Goal: Navigation & Orientation: Find specific page/section

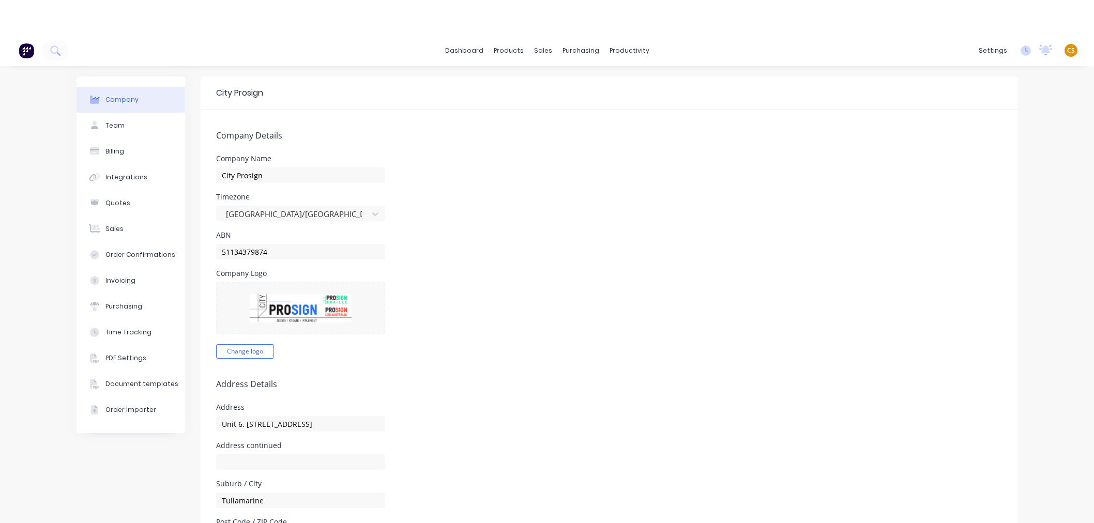
select select "AU"
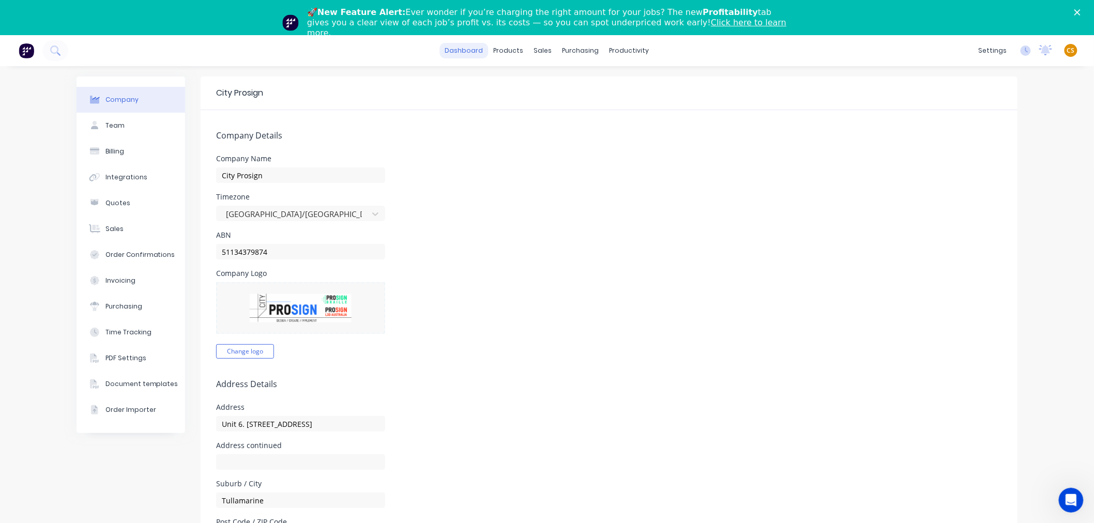
click at [457, 50] on link "dashboard" at bounding box center [464, 51] width 49 height 16
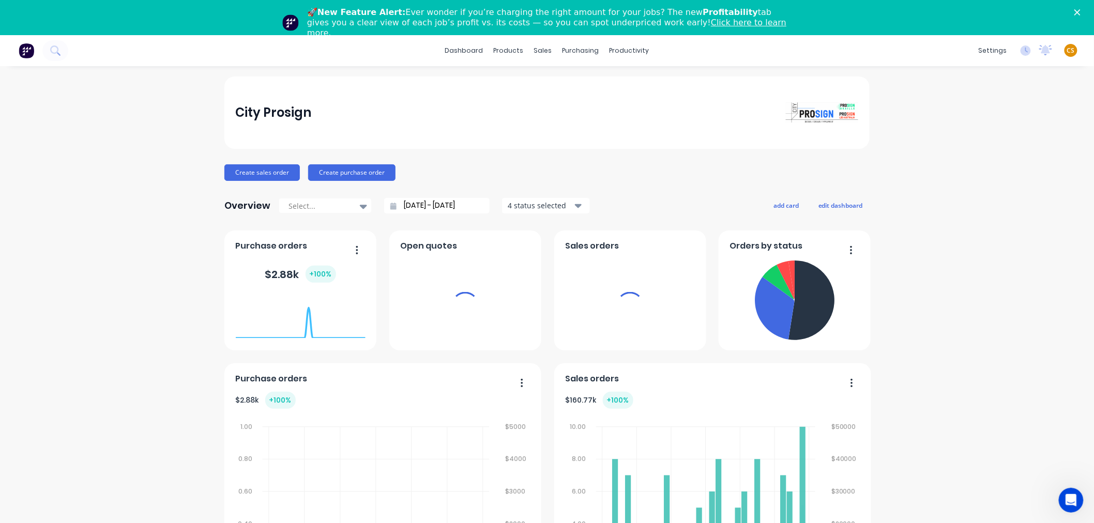
click at [1067, 49] on span "CS" at bounding box center [1071, 50] width 8 height 9
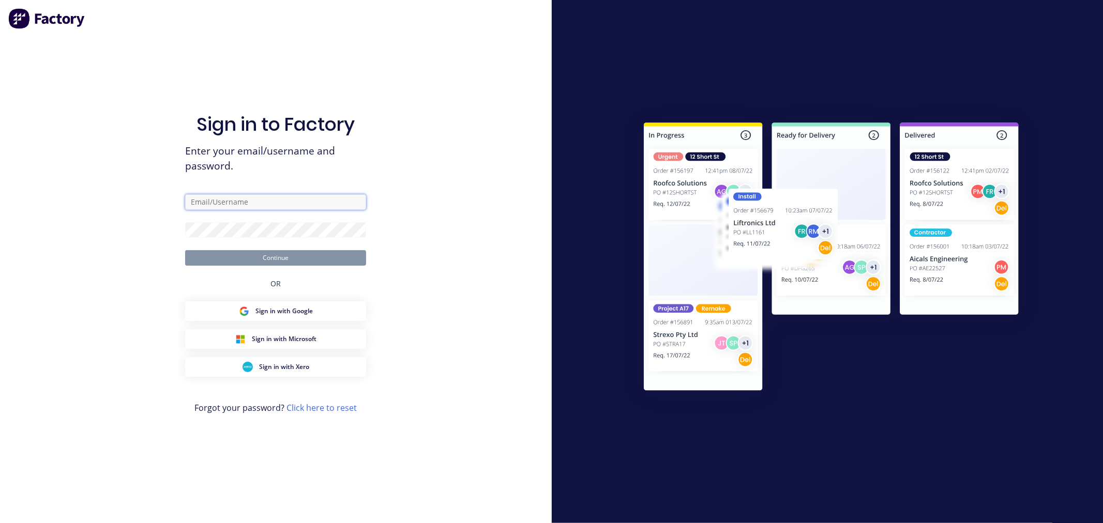
click at [314, 199] on input "text" at bounding box center [275, 202] width 181 height 16
type input "[PERSON_NAME][EMAIL_ADDRESS][DOMAIN_NAME]"
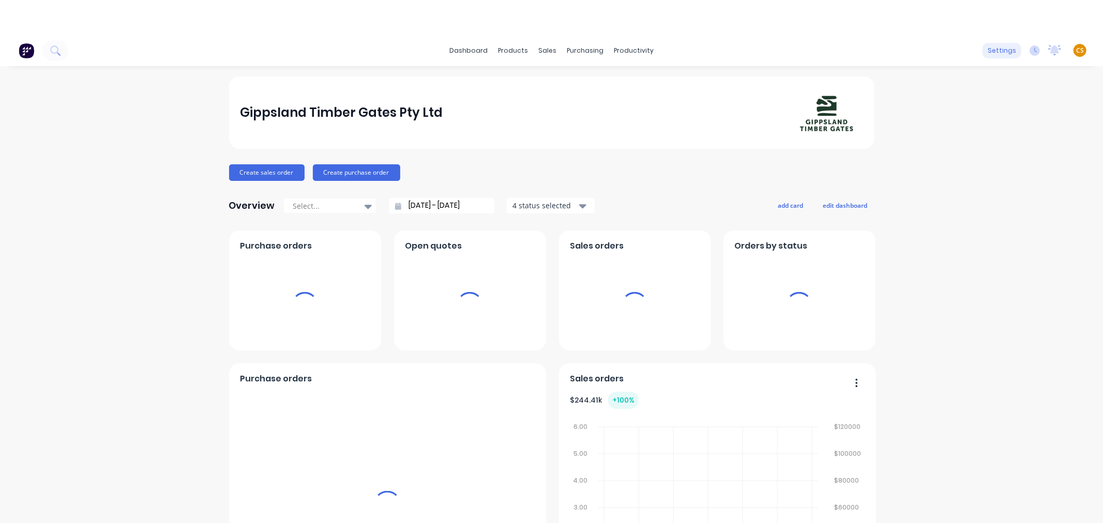
click at [982, 52] on div "settings" at bounding box center [1001, 51] width 39 height 16
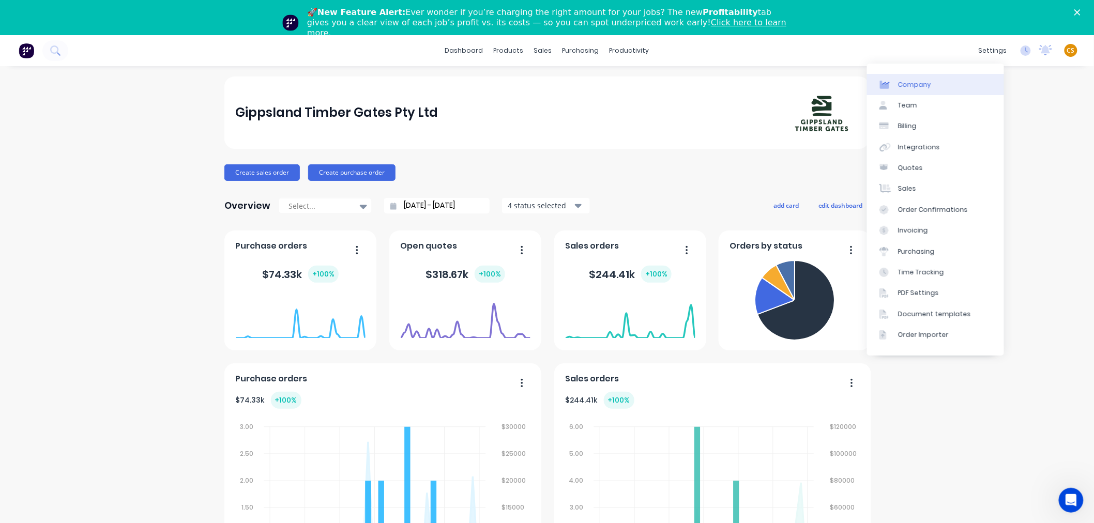
click at [928, 85] on div "Company" at bounding box center [914, 84] width 33 height 9
select select "AU"
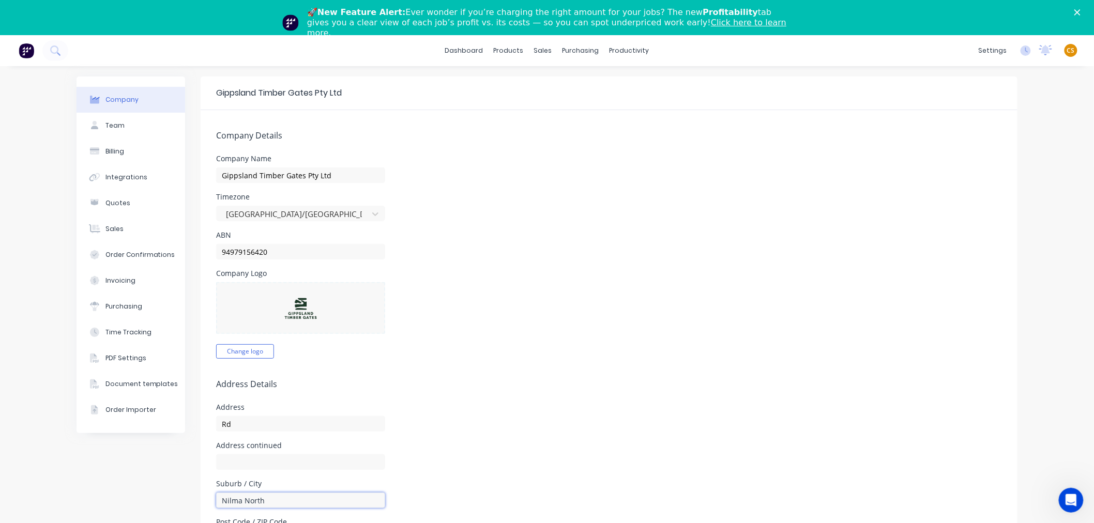
drag, startPoint x: 259, startPoint y: 498, endPoint x: 198, endPoint y: 502, distance: 61.6
click at [201, 502] on form "Company Details Company Name Gippsland Timber Gates Pty Ltd Timezone Australia/…" at bounding box center [609, 515] width 817 height 810
click at [474, 50] on link "dashboard" at bounding box center [464, 51] width 49 height 16
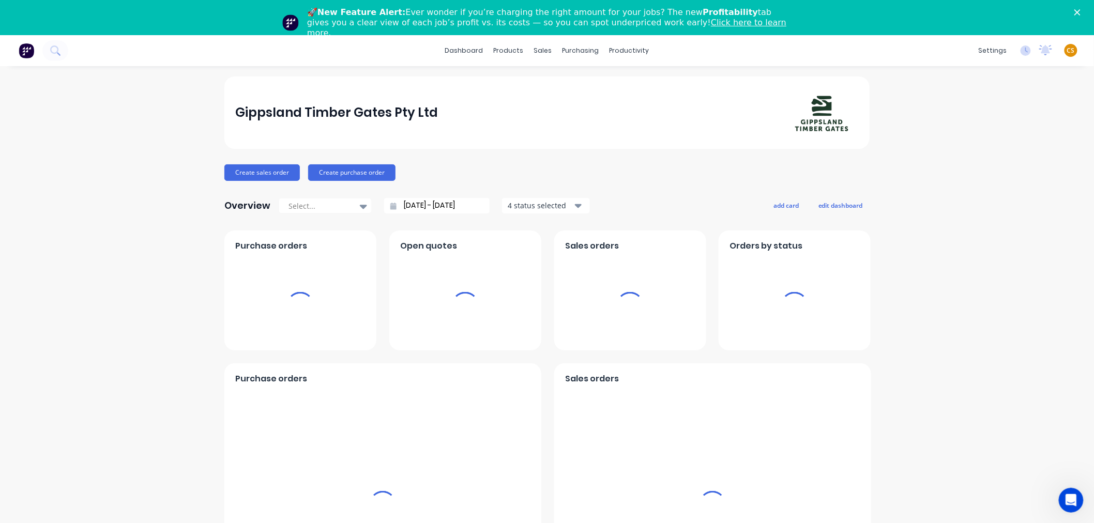
click at [1067, 52] on span "CS" at bounding box center [1071, 50] width 8 height 9
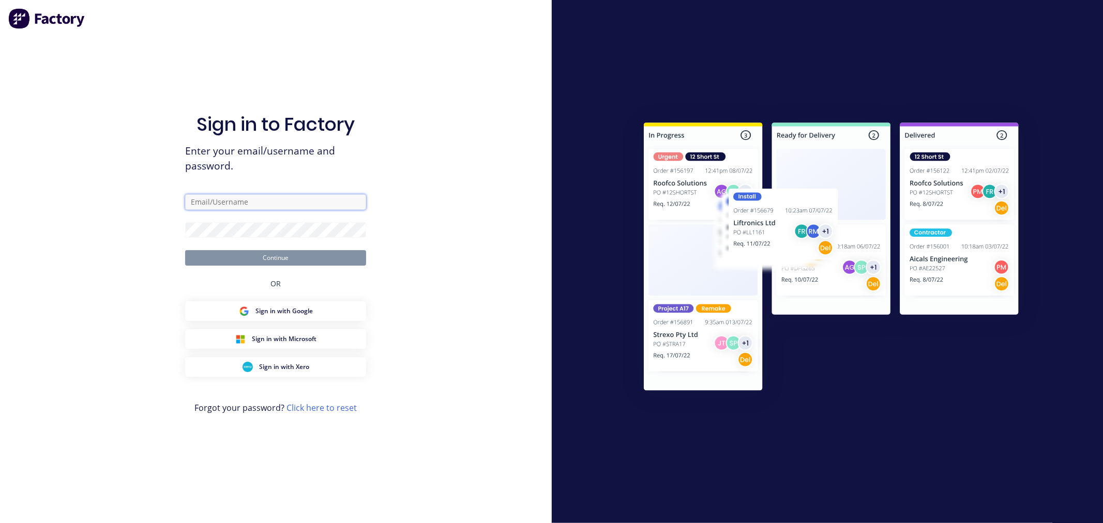
click at [253, 202] on input "text" at bounding box center [275, 202] width 181 height 16
type input "[PERSON_NAME][EMAIL_ADDRESS][DOMAIN_NAME]"
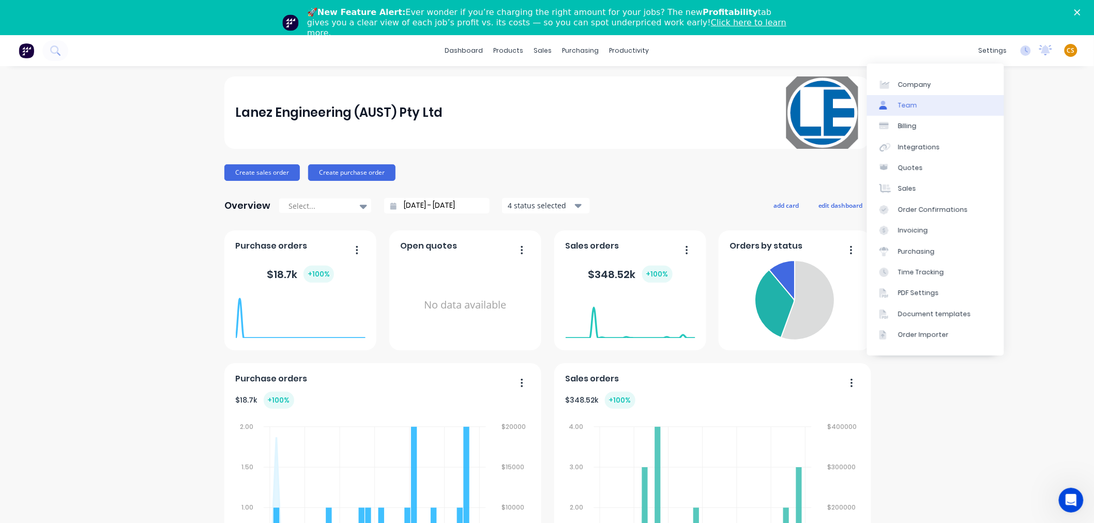
click at [913, 108] on div "Team" at bounding box center [907, 105] width 19 height 9
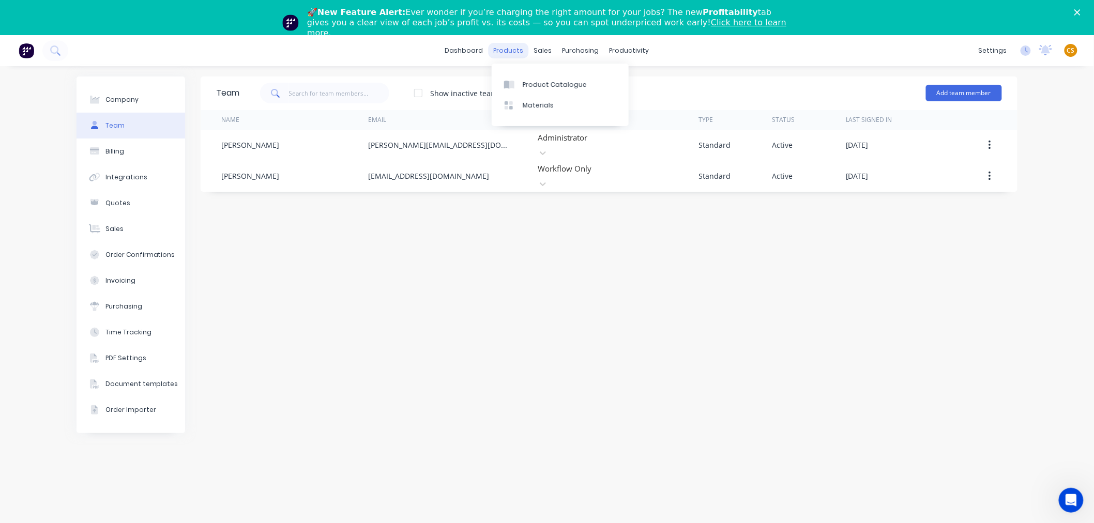
click at [516, 49] on div "products" at bounding box center [509, 51] width 40 height 16
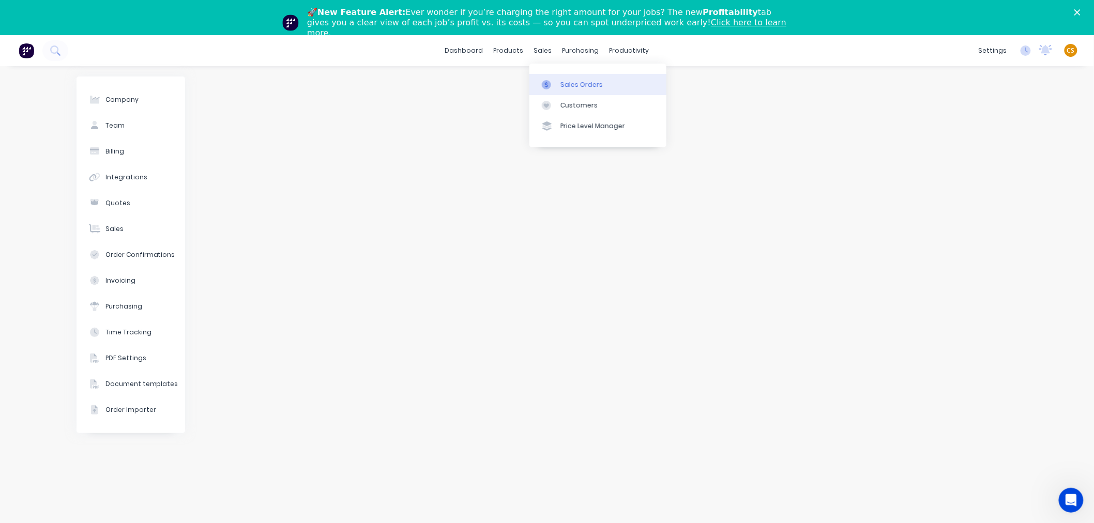
click at [571, 82] on div "Sales Orders" at bounding box center [582, 84] width 42 height 9
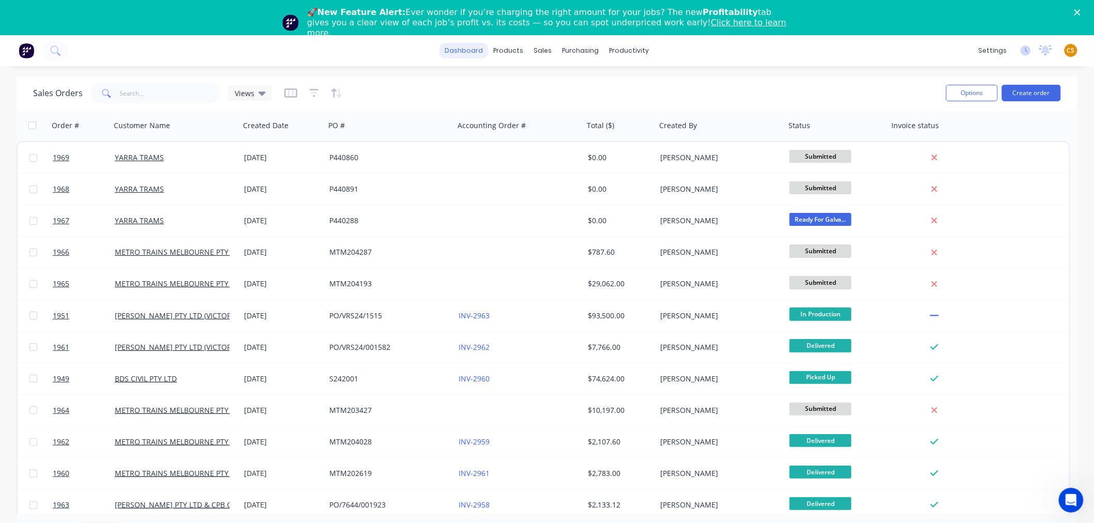
click at [462, 47] on link "dashboard" at bounding box center [464, 51] width 49 height 16
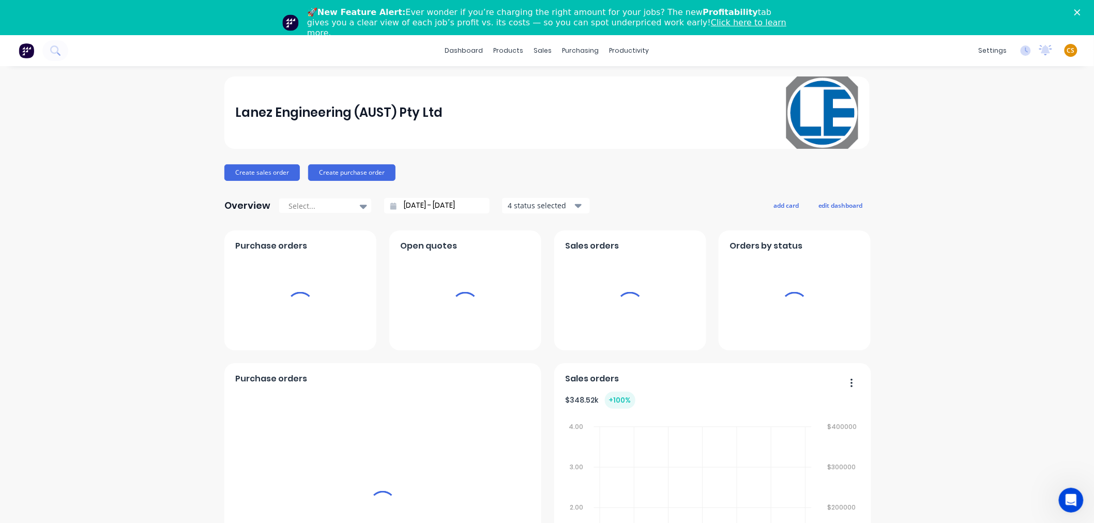
click at [1067, 50] on span "CS" at bounding box center [1071, 50] width 8 height 9
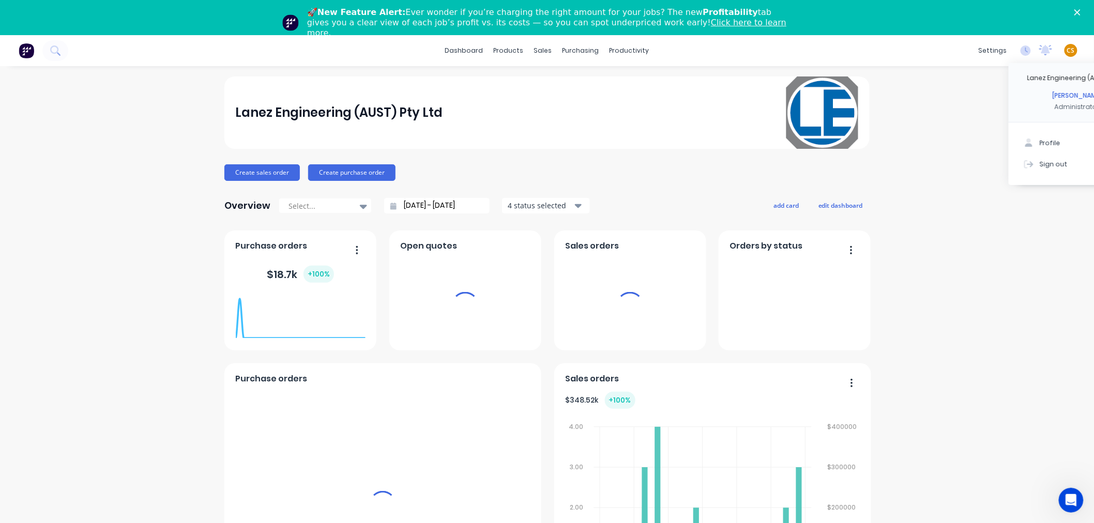
click at [1048, 164] on div "Sign out" at bounding box center [1054, 164] width 28 height 9
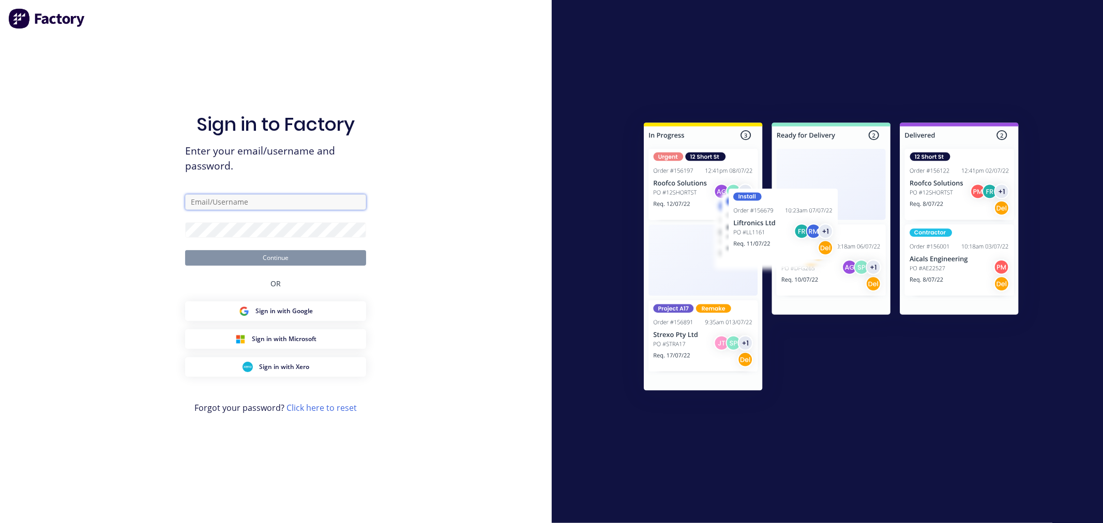
click at [236, 204] on input "text" at bounding box center [275, 202] width 181 height 16
type input "[PERSON_NAME][EMAIL_ADDRESS][DOMAIN_NAME]"
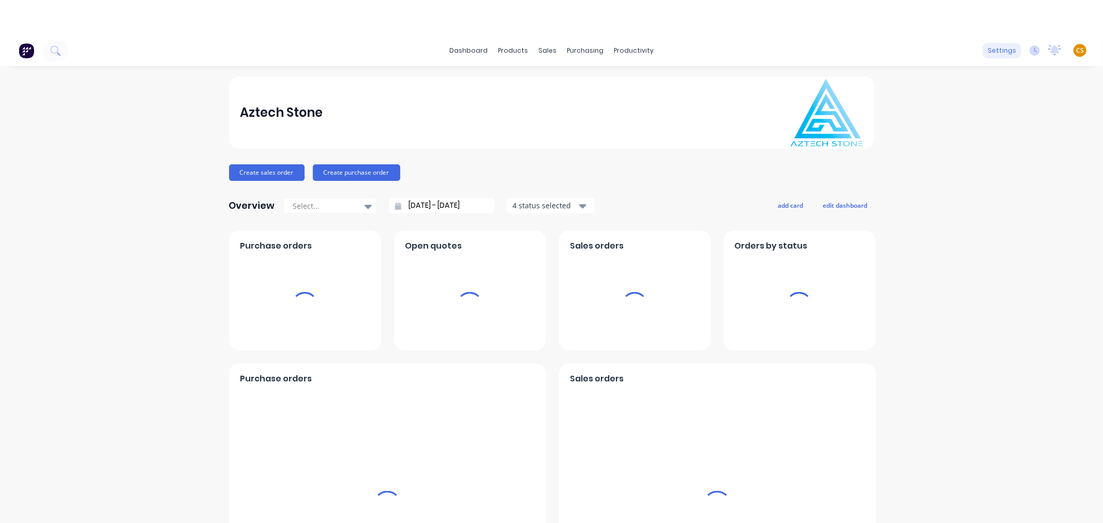
click at [986, 49] on div "settings" at bounding box center [1001, 51] width 39 height 16
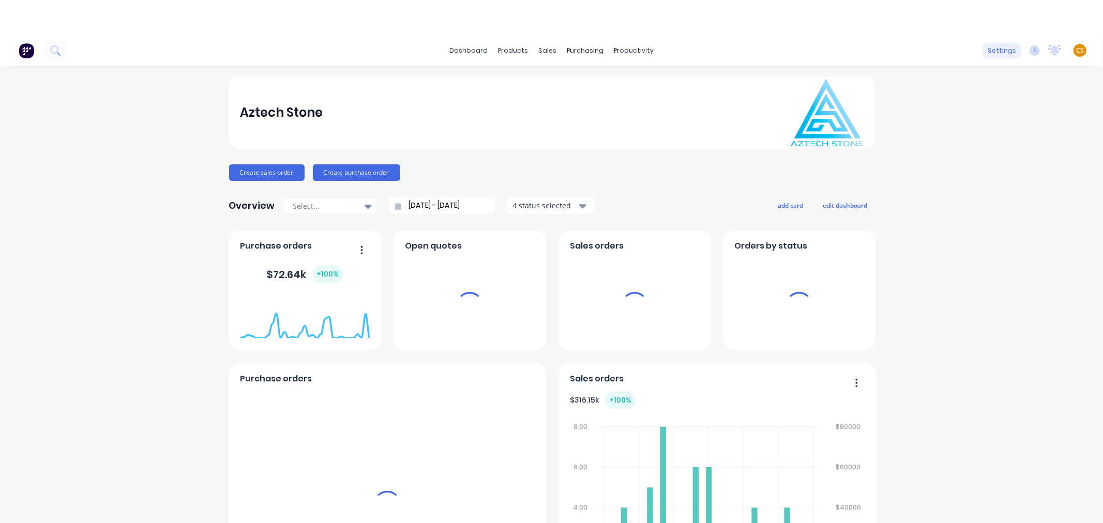
click at [982, 50] on div "settings" at bounding box center [1001, 51] width 39 height 16
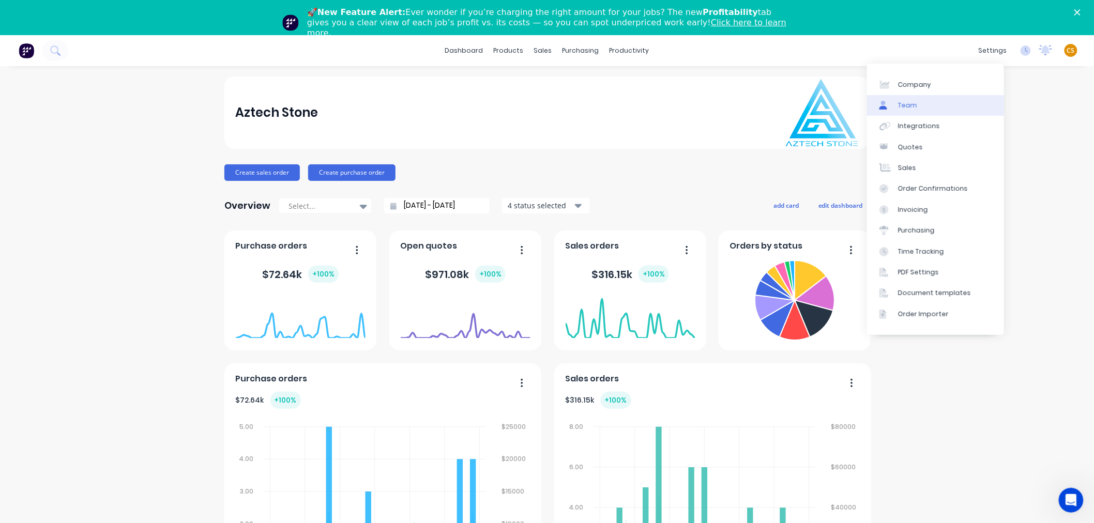
click at [923, 102] on link "Team" at bounding box center [935, 105] width 137 height 21
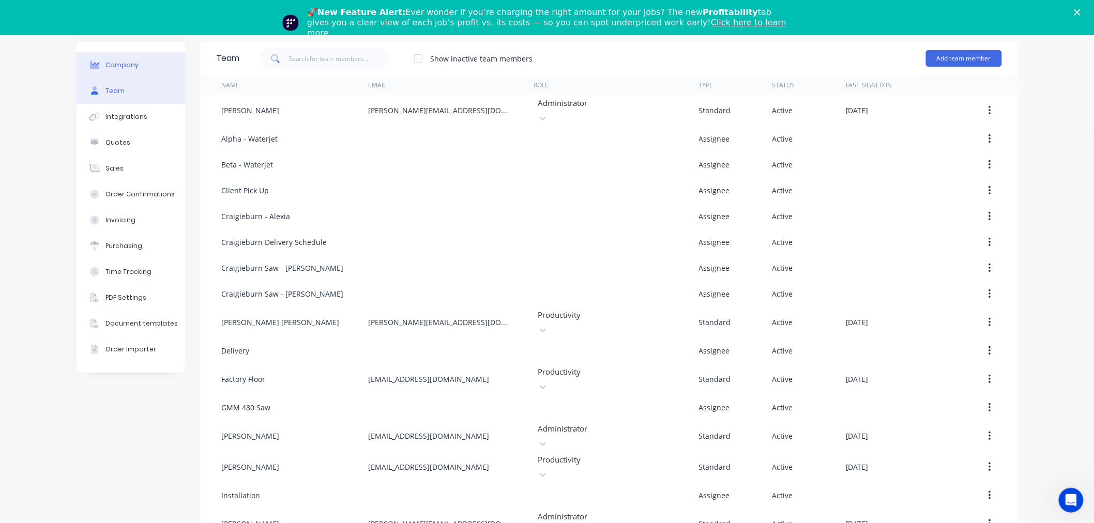
click at [121, 65] on div "Company" at bounding box center [121, 64] width 33 height 9
select select "AU"
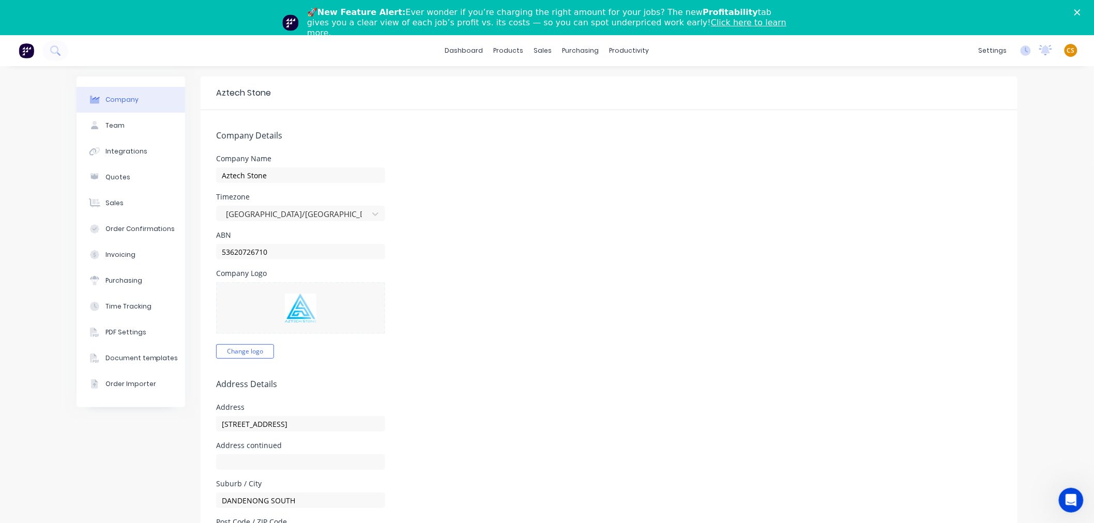
click at [1081, 12] on icon "Close" at bounding box center [1077, 12] width 6 height 6
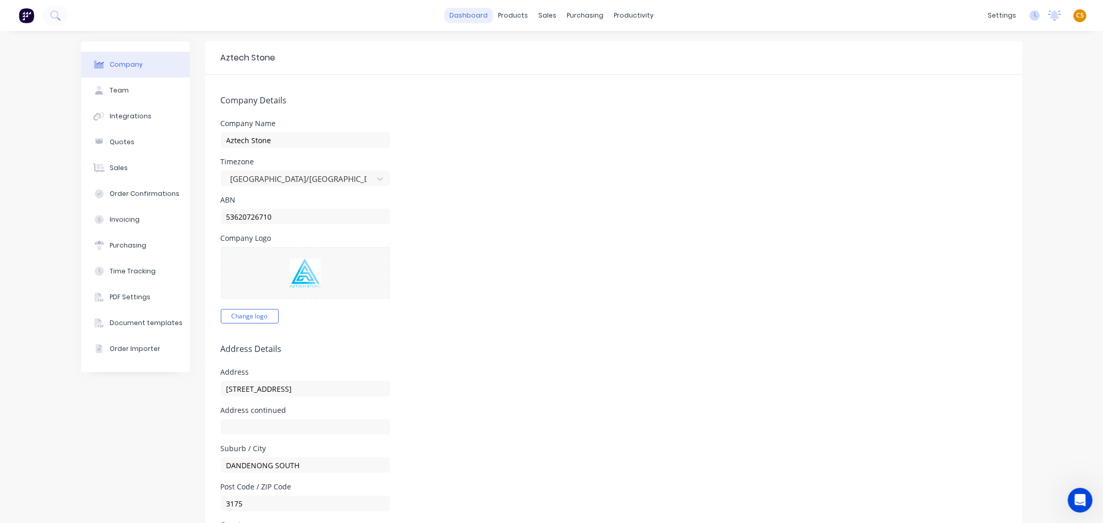
click at [474, 16] on link "dashboard" at bounding box center [468, 16] width 49 height 16
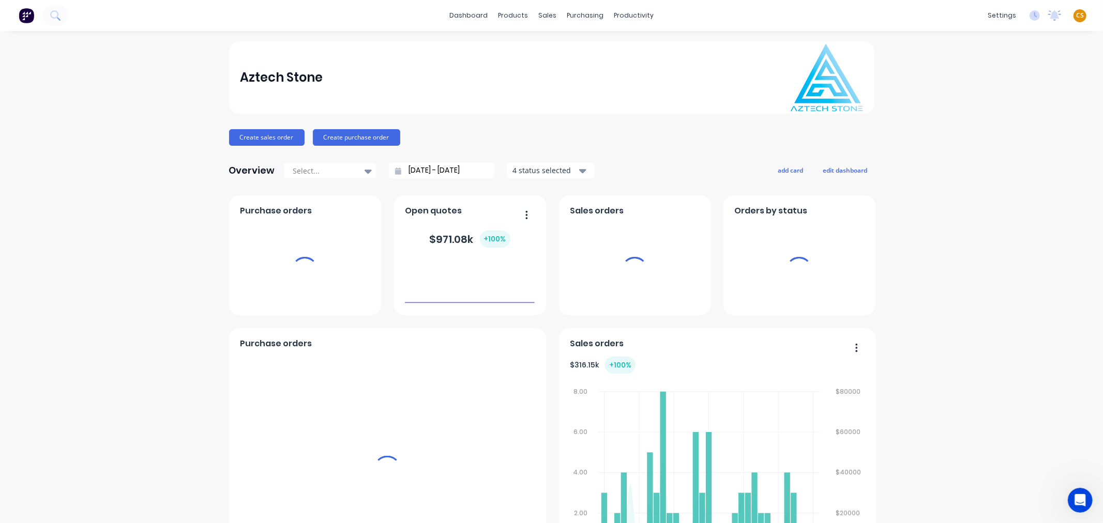
click at [1076, 16] on span "CS" at bounding box center [1080, 15] width 8 height 9
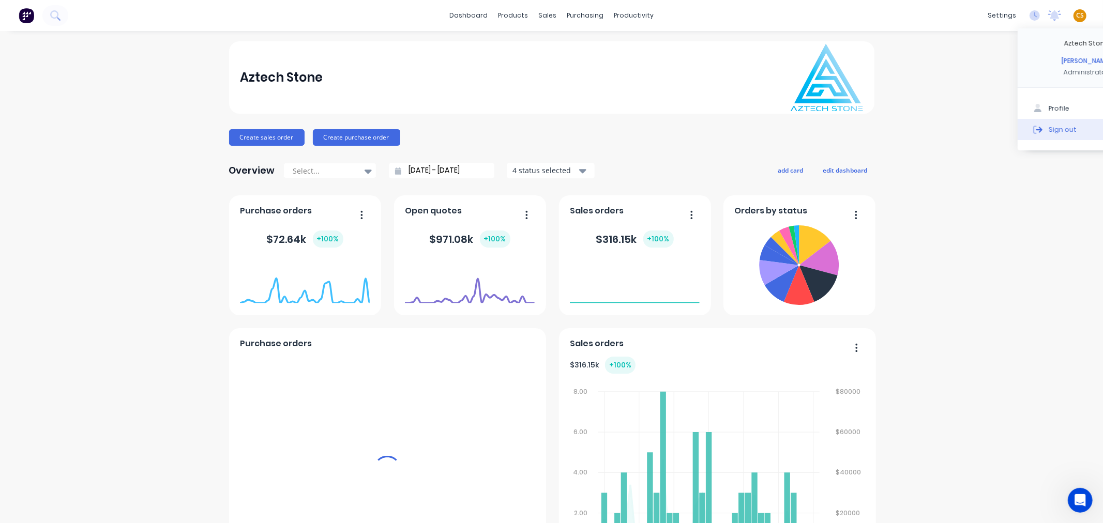
click at [1051, 127] on div "Sign out" at bounding box center [1063, 129] width 28 height 9
click at [1051, 128] on div "Sign out" at bounding box center [1063, 129] width 28 height 9
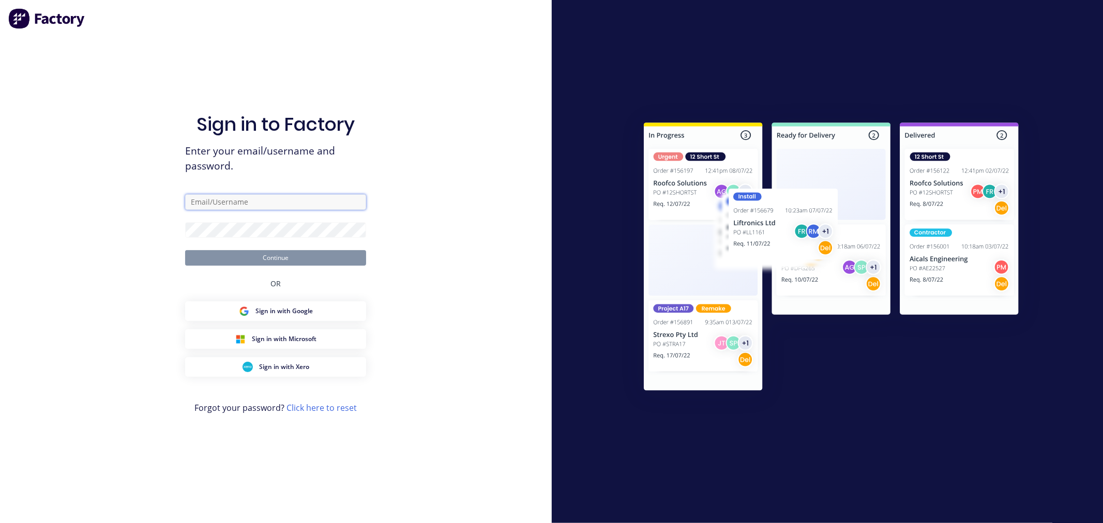
click at [293, 201] on input "text" at bounding box center [275, 202] width 181 height 16
type input "[PERSON_NAME][EMAIL_ADDRESS][DOMAIN_NAME]"
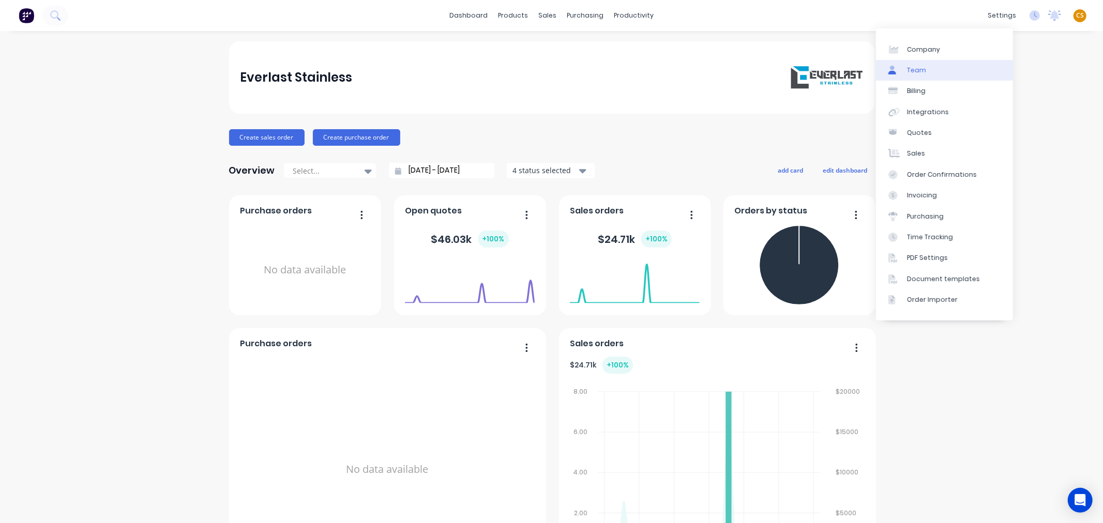
click at [943, 72] on link "Team" at bounding box center [944, 70] width 137 height 21
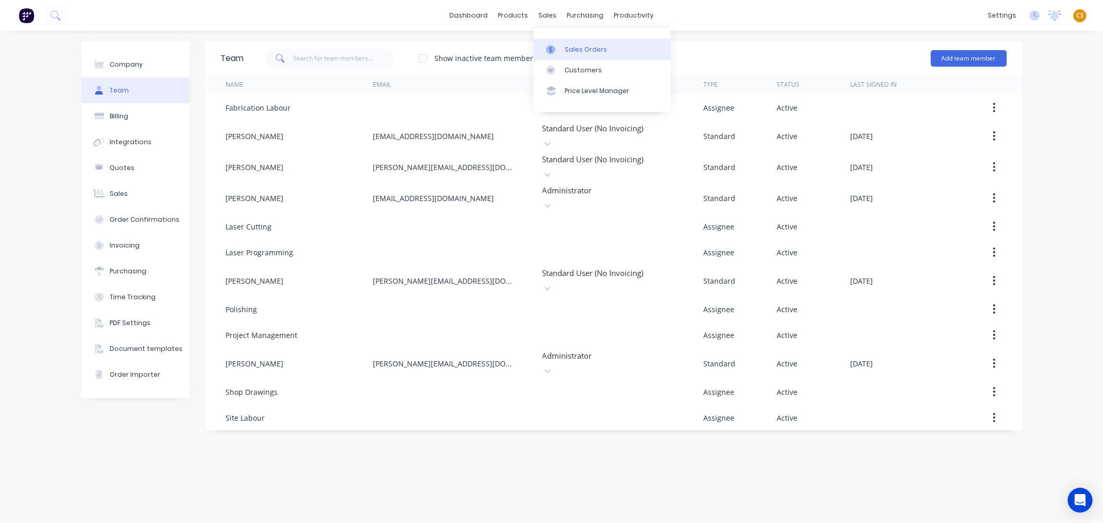
click at [569, 48] on div "Sales Orders" at bounding box center [586, 49] width 42 height 9
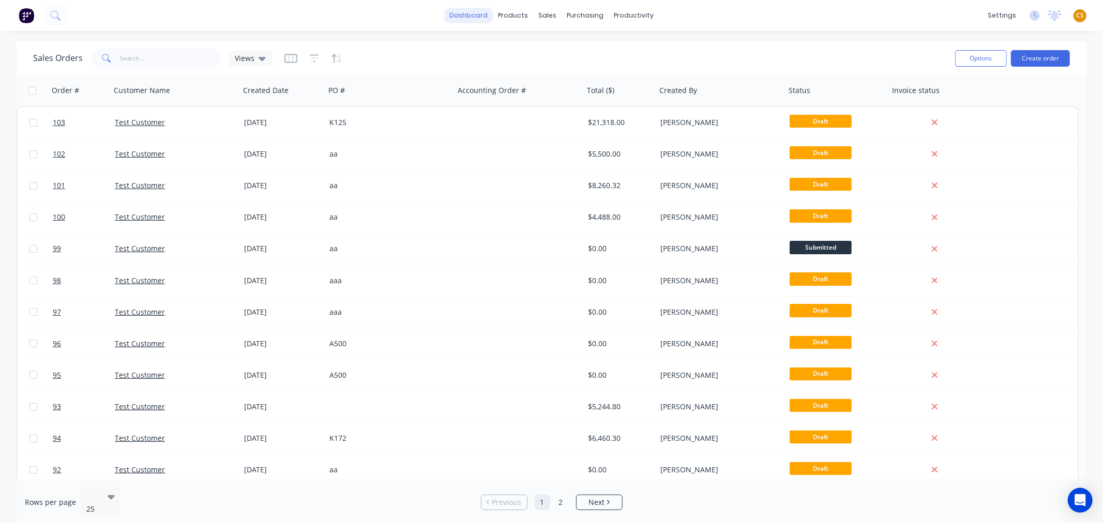
click at [467, 14] on link "dashboard" at bounding box center [468, 16] width 49 height 16
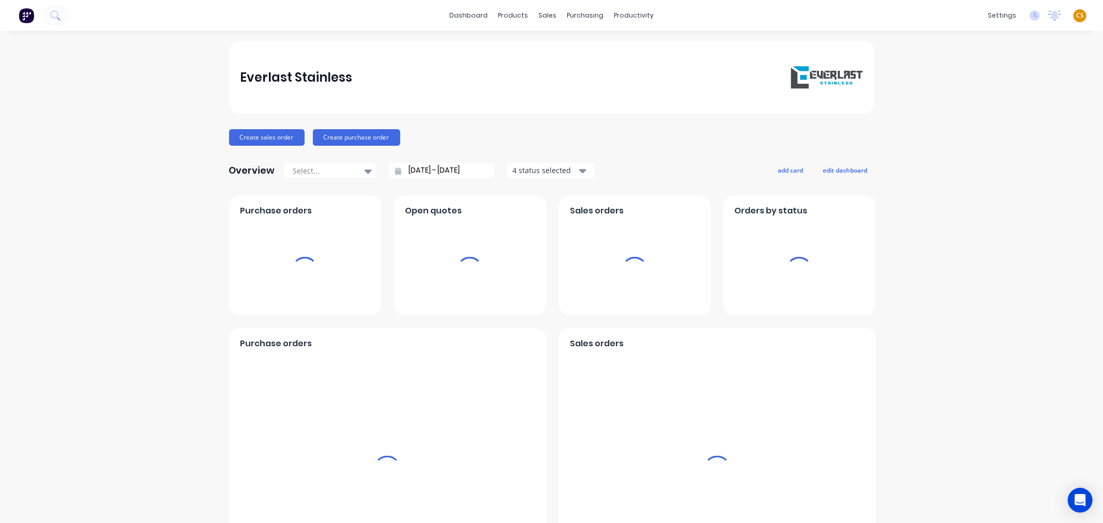
click at [1076, 16] on span "CS" at bounding box center [1080, 15] width 8 height 9
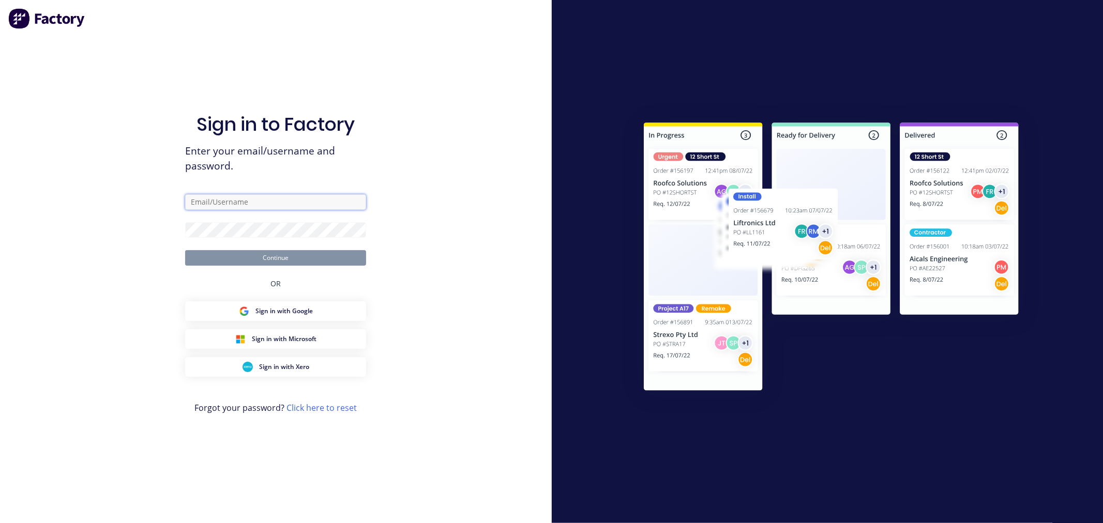
click at [247, 202] on input "text" at bounding box center [275, 202] width 181 height 16
type input "[PERSON_NAME][EMAIL_ADDRESS][DOMAIN_NAME]"
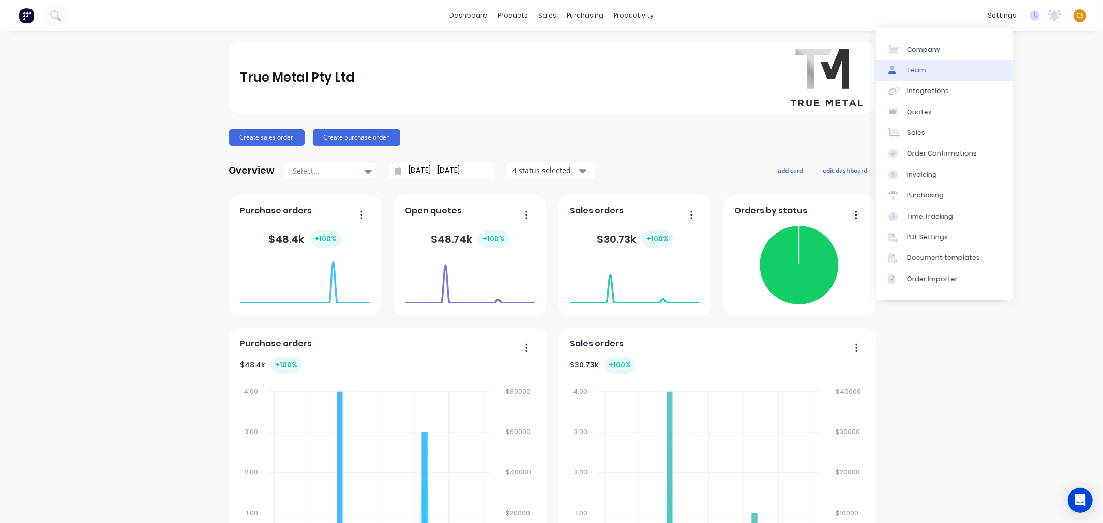
click at [938, 70] on link "Team" at bounding box center [944, 70] width 137 height 21
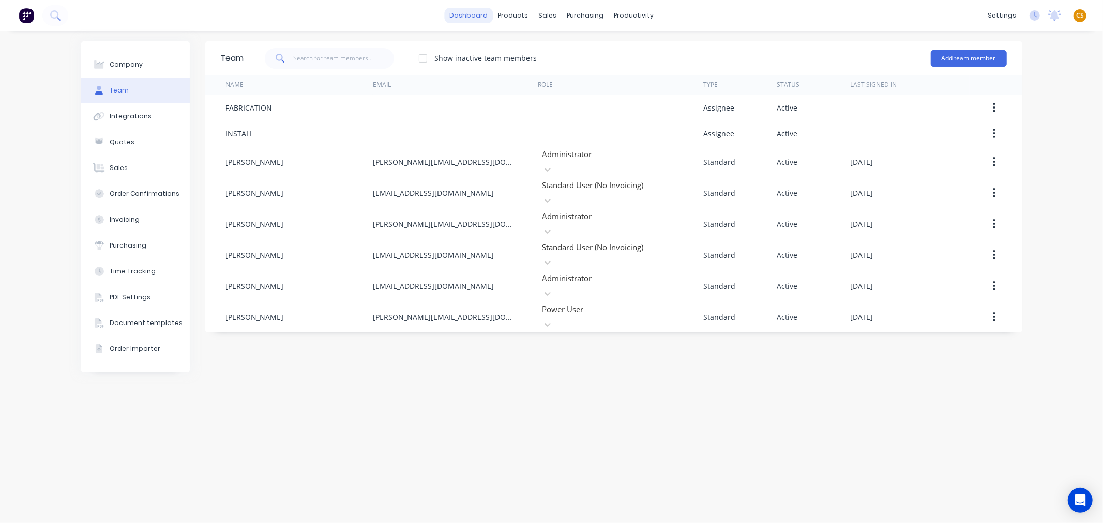
click at [466, 14] on link "dashboard" at bounding box center [468, 16] width 49 height 16
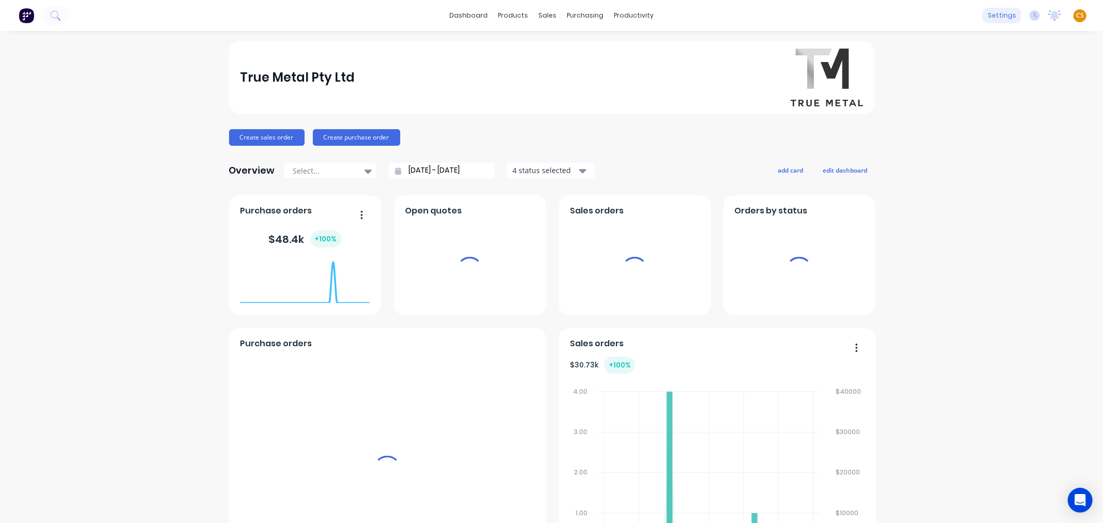
click at [994, 16] on div "settings" at bounding box center [1001, 16] width 39 height 16
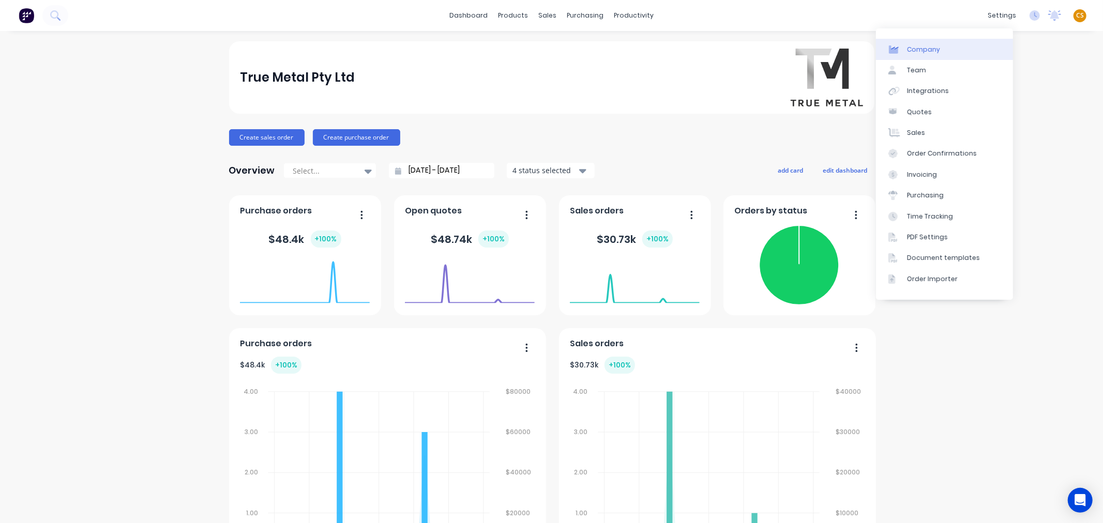
click at [936, 50] on div "Company" at bounding box center [923, 49] width 33 height 9
select select "AU"
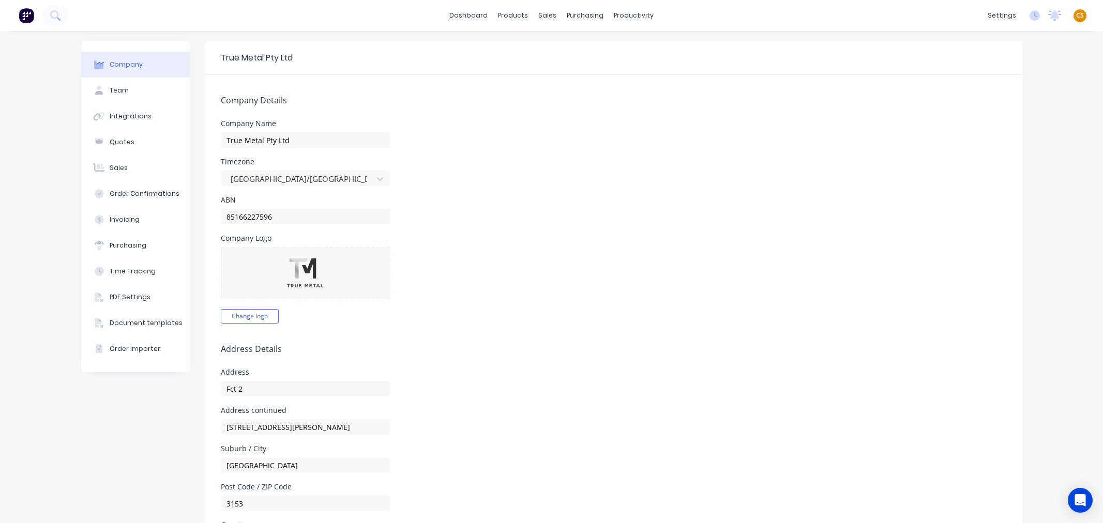
select select "AU"
click at [110, 92] on div "Team" at bounding box center [119, 90] width 19 height 9
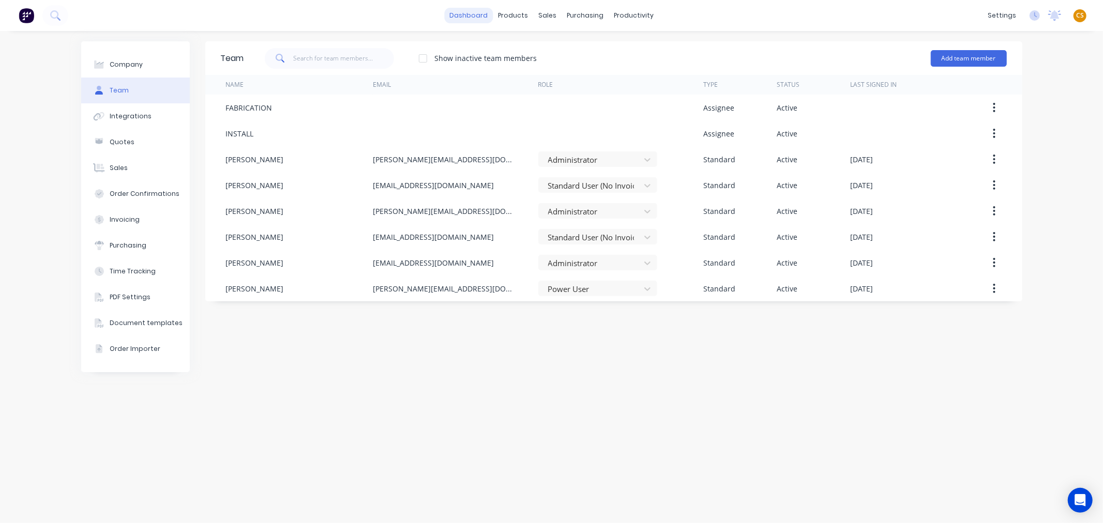
click at [465, 16] on link "dashboard" at bounding box center [468, 16] width 49 height 16
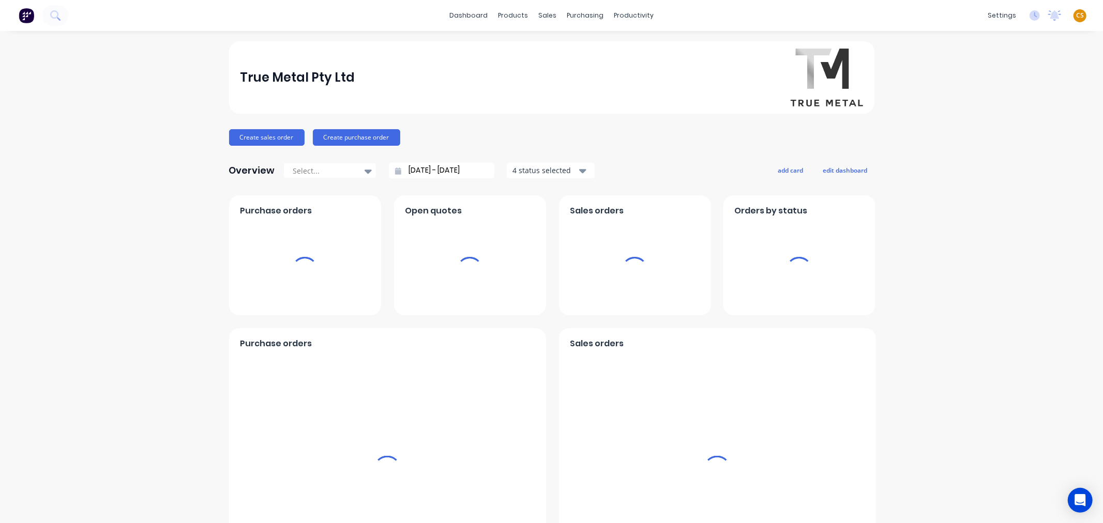
click at [1076, 16] on span "CS" at bounding box center [1080, 15] width 8 height 9
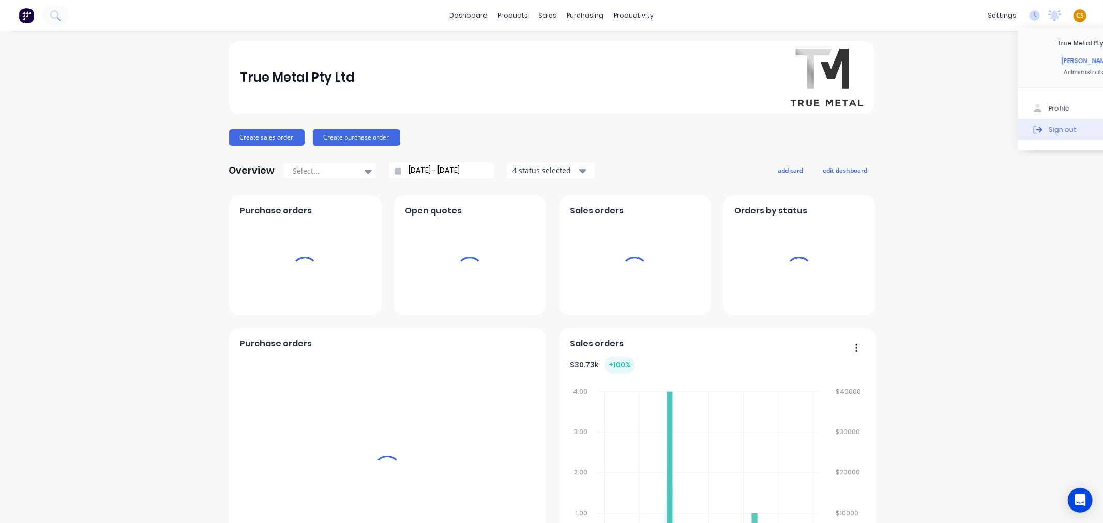
click at [1052, 128] on div "Sign out" at bounding box center [1063, 129] width 28 height 9
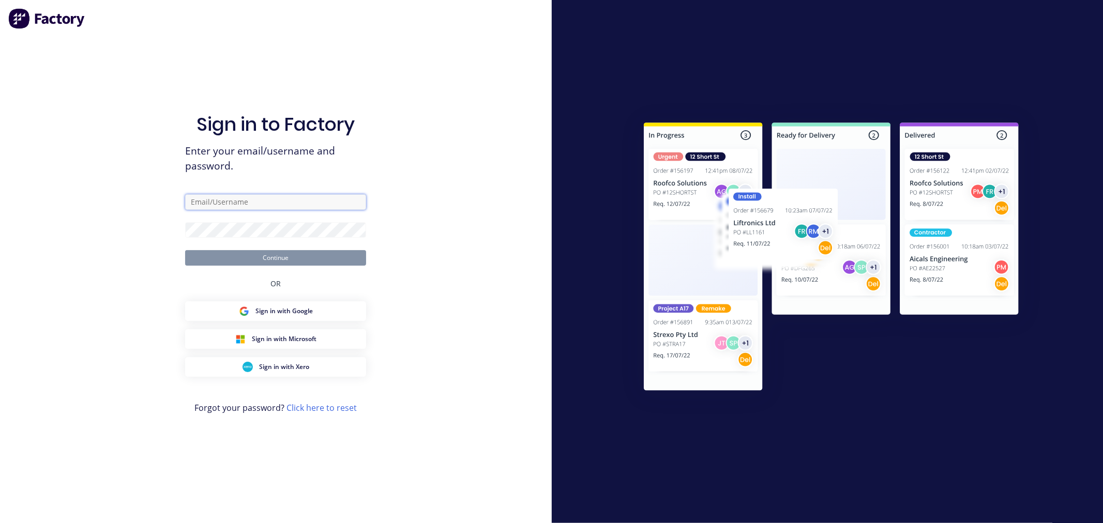
click at [266, 202] on input "text" at bounding box center [275, 202] width 181 height 16
type input "[PERSON_NAME][EMAIL_ADDRESS][DOMAIN_NAME]"
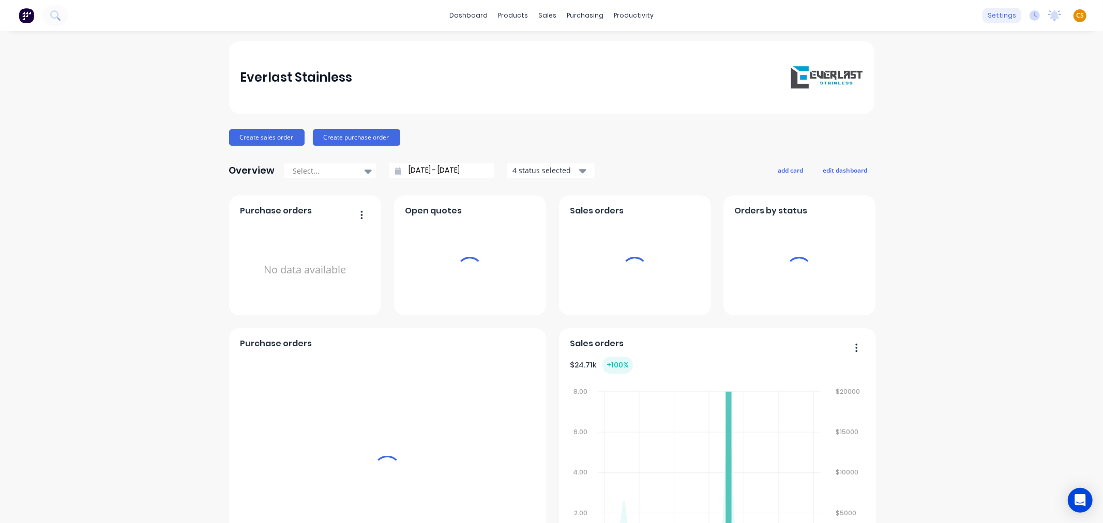
click at [993, 13] on div "settings" at bounding box center [1001, 16] width 39 height 16
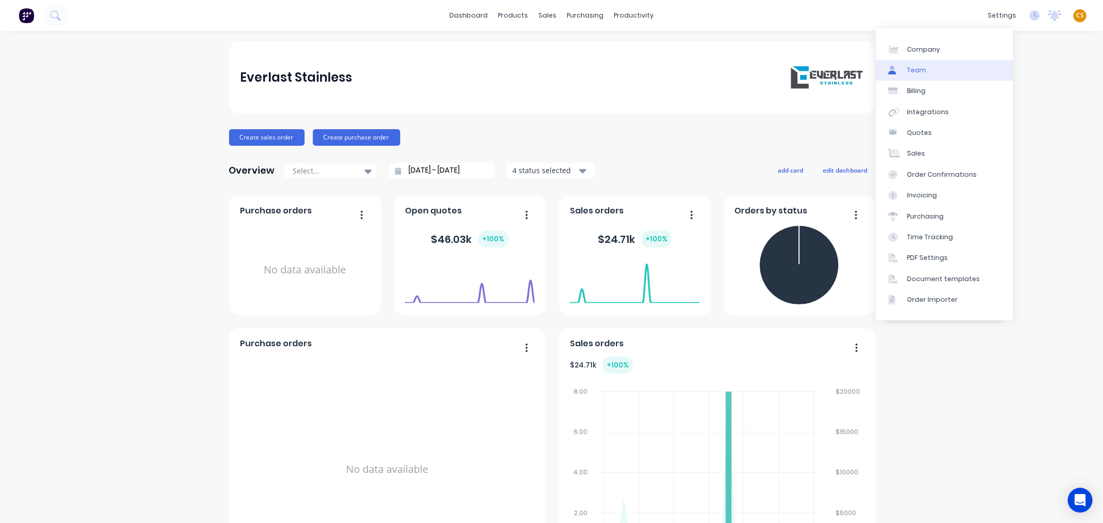
click at [927, 68] on link "Team" at bounding box center [944, 70] width 137 height 21
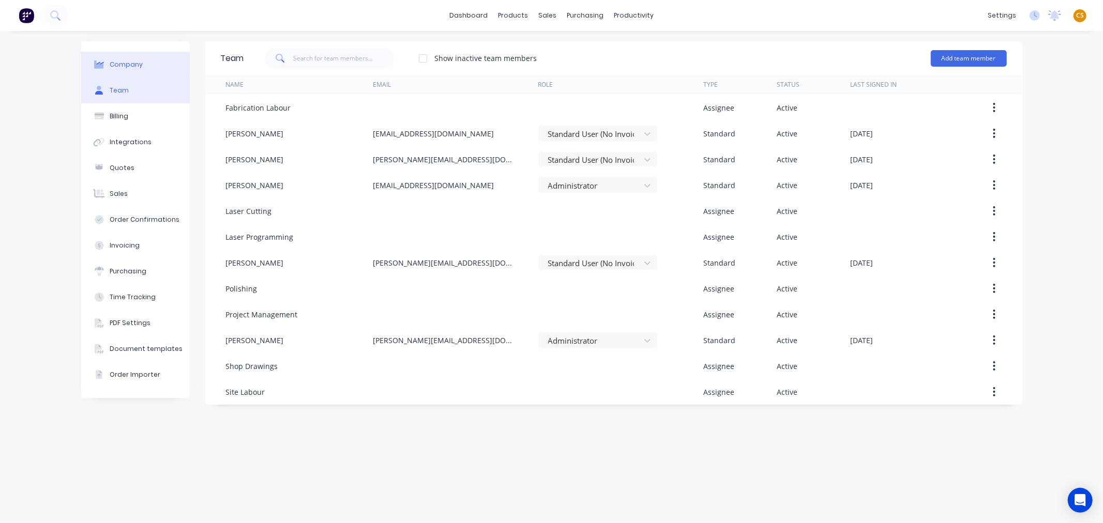
click at [142, 61] on button "Company" at bounding box center [135, 65] width 109 height 26
select select "AU"
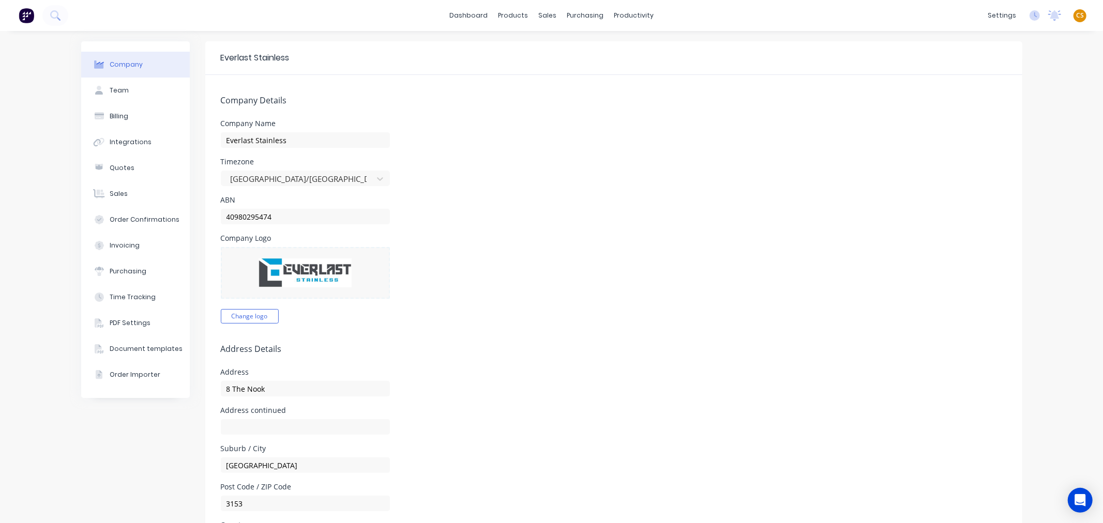
scroll to position [172, 0]
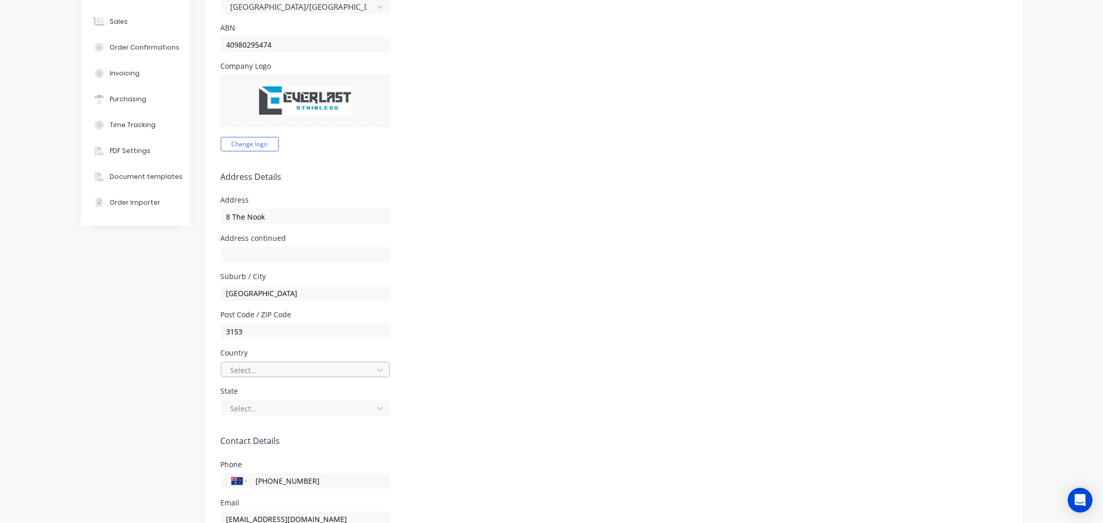
click at [260, 372] on div at bounding box center [299, 370] width 138 height 13
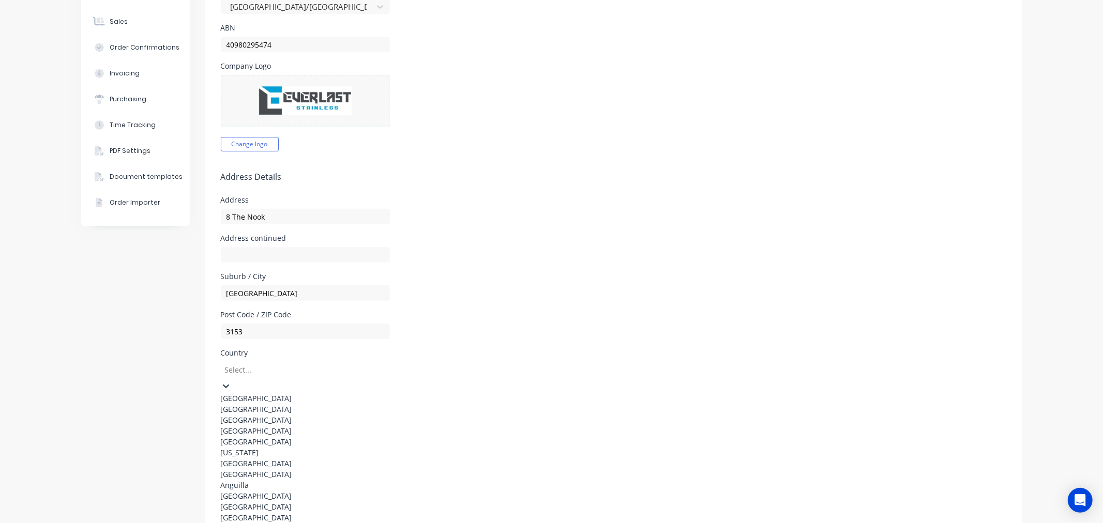
click at [246, 393] on div "[GEOGRAPHIC_DATA]" at bounding box center [298, 398] width 155 height 11
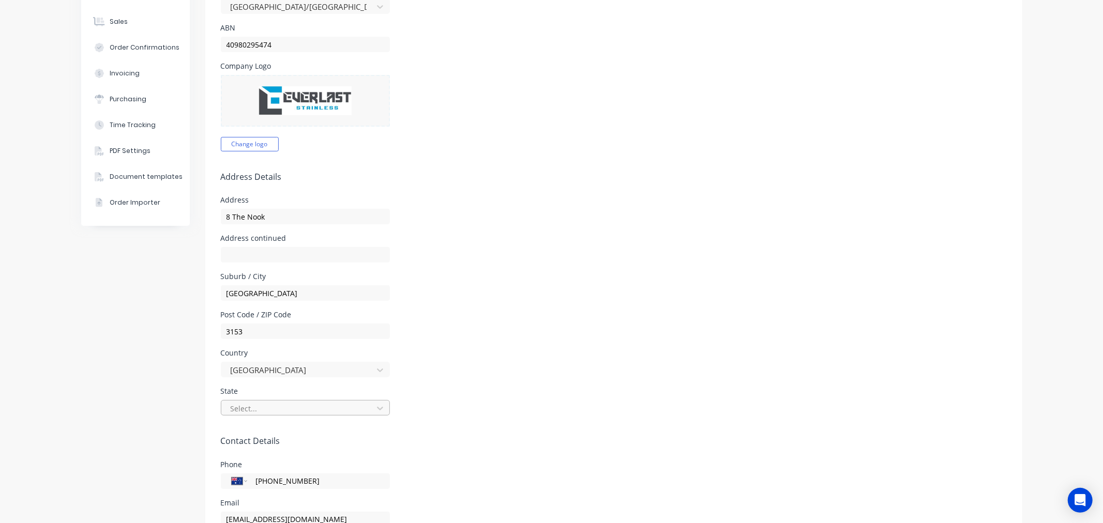
click at [248, 411] on div at bounding box center [299, 408] width 138 height 13
click at [252, 496] on div "Victoria" at bounding box center [298, 501] width 155 height 11
click at [92, 412] on div "Company Team Billing Integrations Quotes Sales Order Confirmations Invoicing Pu…" at bounding box center [135, 291] width 109 height 844
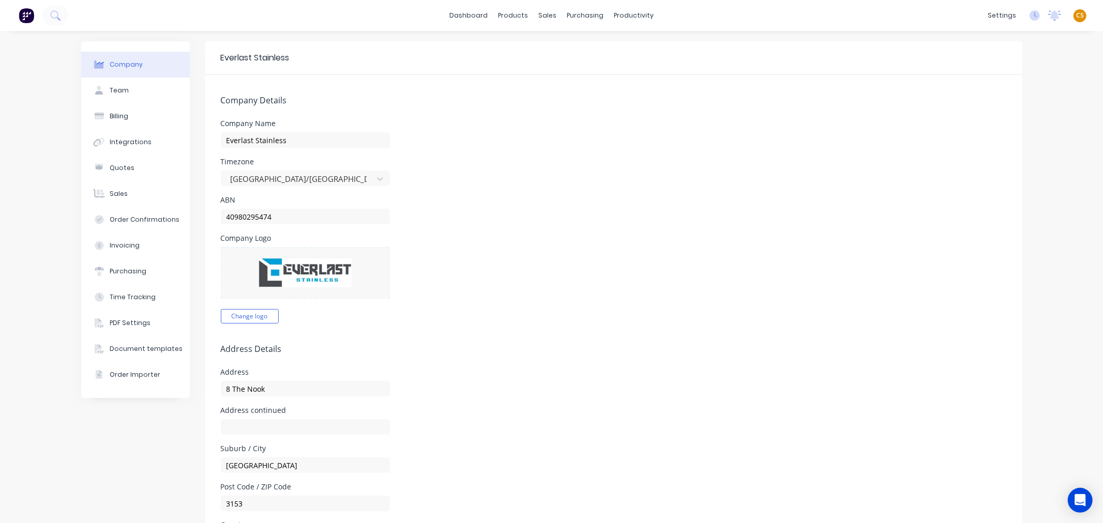
scroll to position [172, 0]
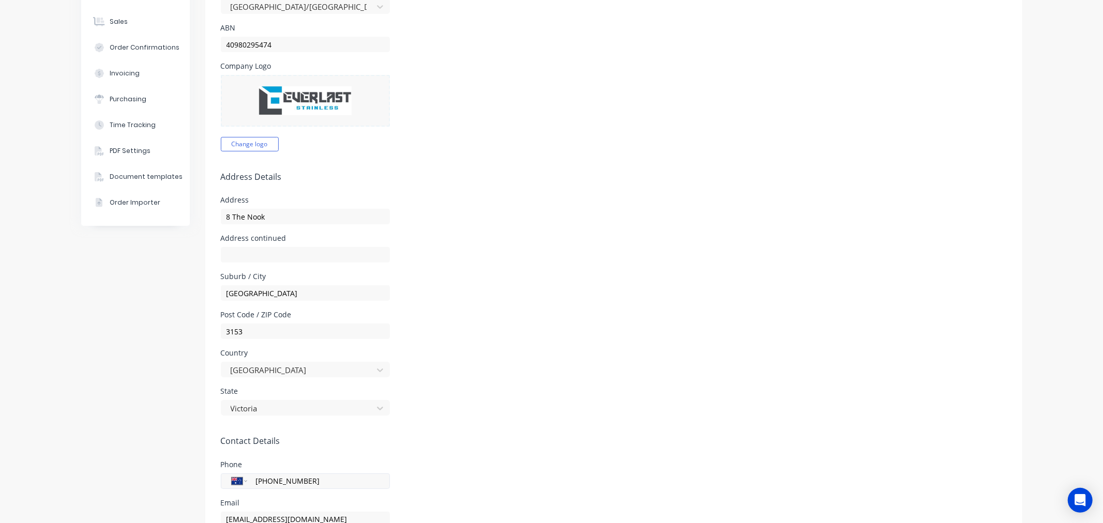
drag, startPoint x: 312, startPoint y: 478, endPoint x: 241, endPoint y: 479, distance: 70.3
click at [241, 479] on div "International [GEOGRAPHIC_DATA] [GEOGRAPHIC_DATA] [GEOGRAPHIC_DATA] [GEOGRAPHIC…" at bounding box center [305, 482] width 169 height 16
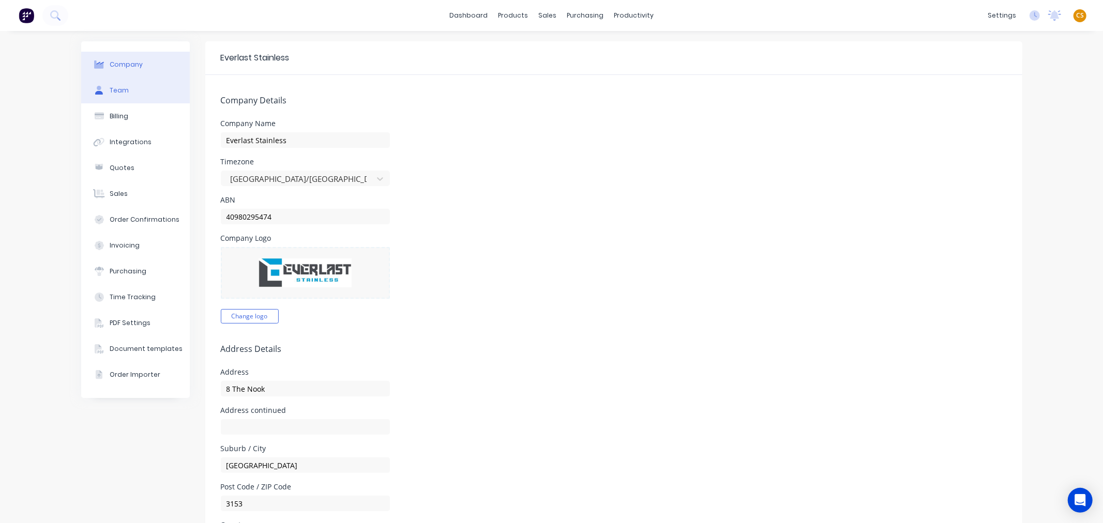
click at [114, 86] on div "Team" at bounding box center [119, 90] width 19 height 9
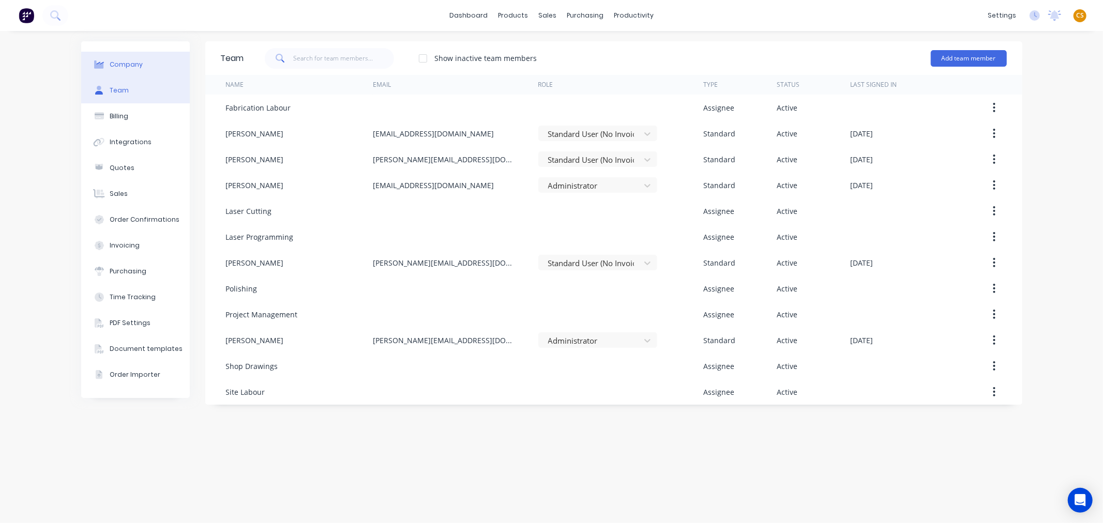
click at [128, 62] on div "Company" at bounding box center [126, 64] width 33 height 9
select select "AU"
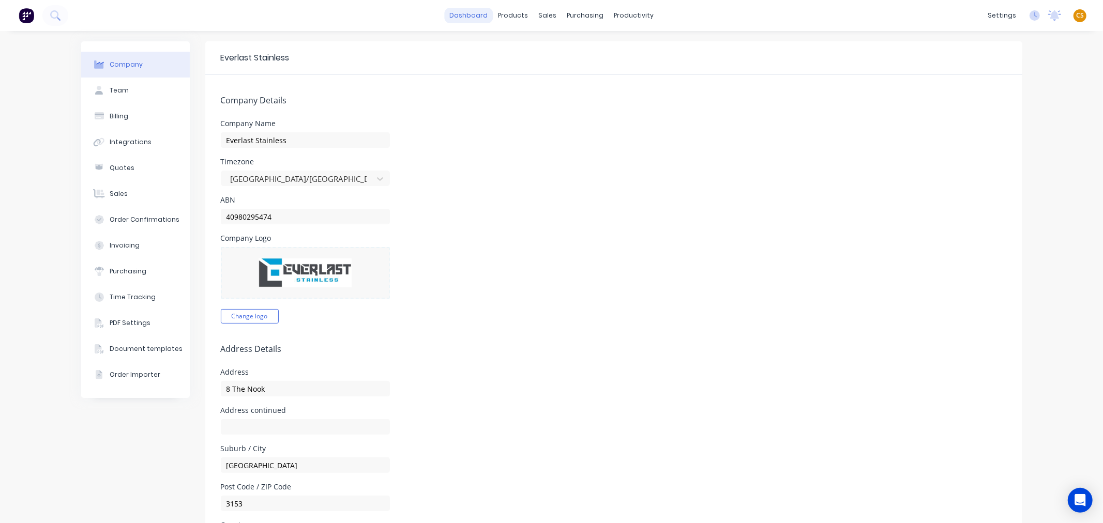
click at [464, 16] on link "dashboard" at bounding box center [468, 16] width 49 height 16
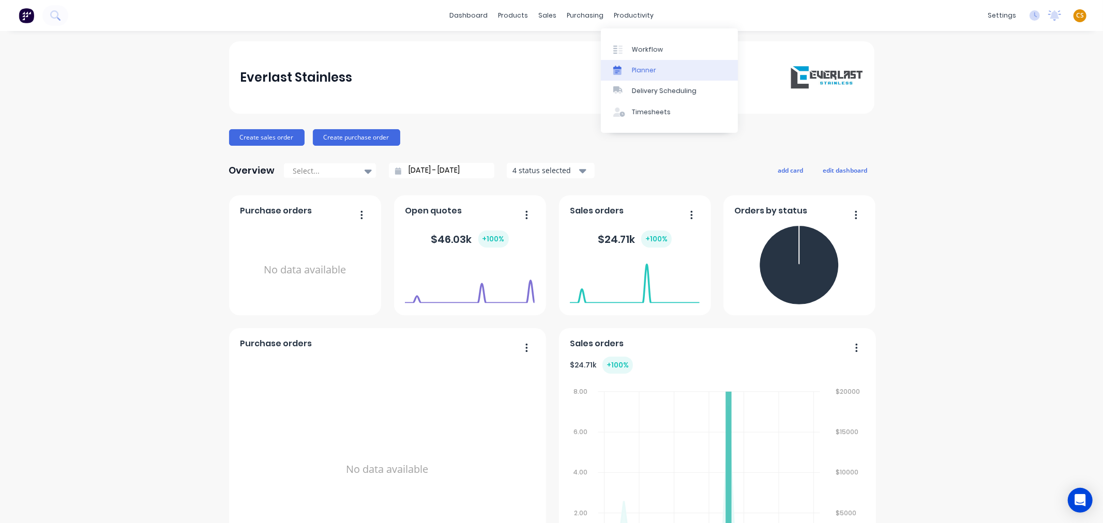
click at [648, 70] on div "Planner" at bounding box center [644, 70] width 24 height 9
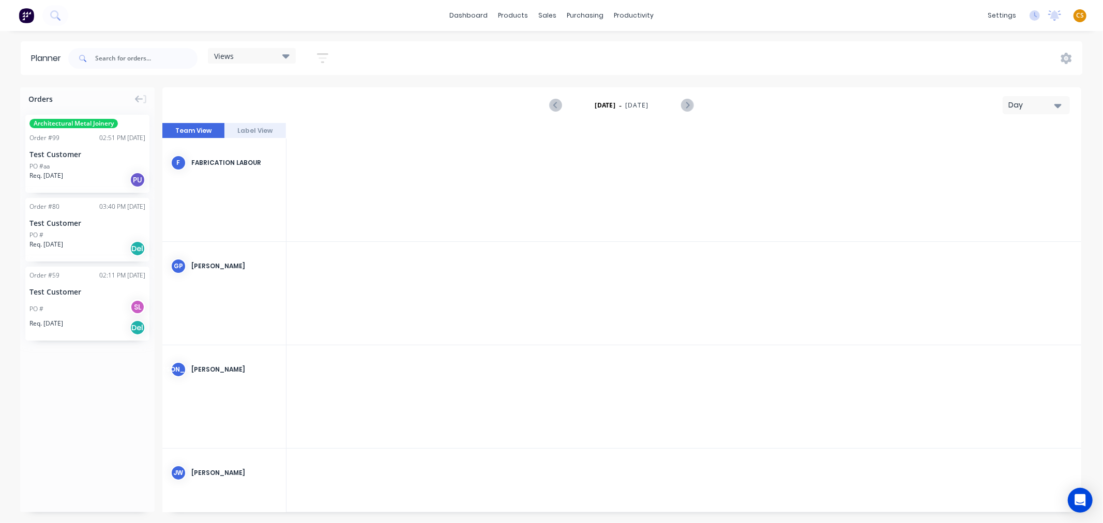
scroll to position [0, 1821]
click at [1056, 105] on icon "button" at bounding box center [1057, 106] width 7 height 4
click at [1005, 159] on div "Week" at bounding box center [1017, 153] width 102 height 21
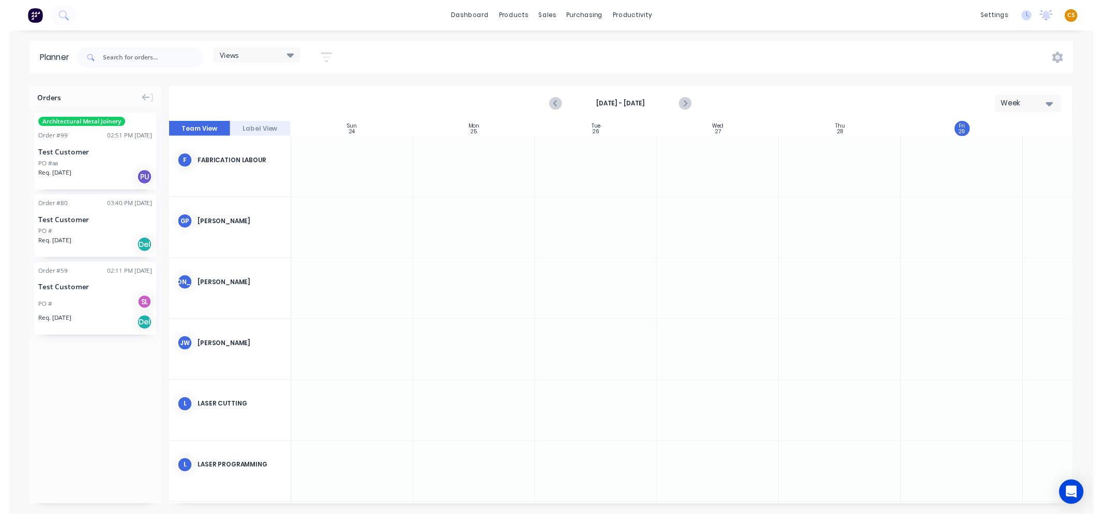
scroll to position [0, 1]
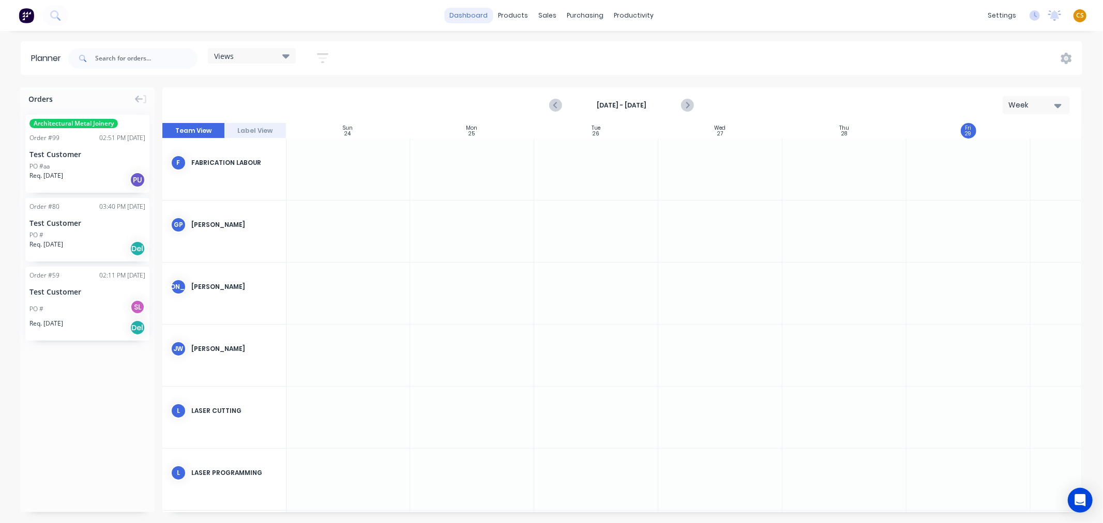
click at [479, 14] on link "dashboard" at bounding box center [468, 16] width 49 height 16
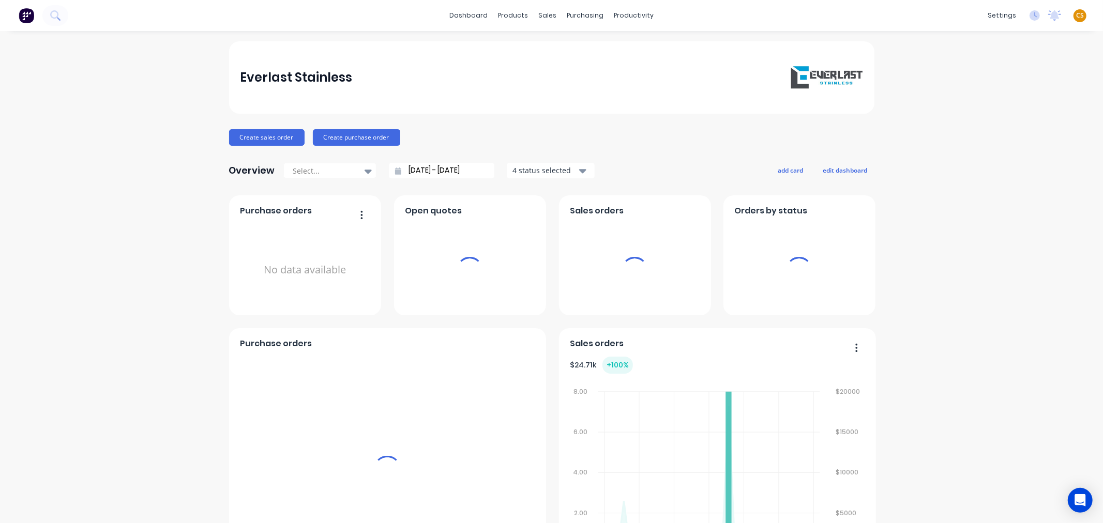
click at [1076, 16] on span "CS" at bounding box center [1080, 15] width 8 height 9
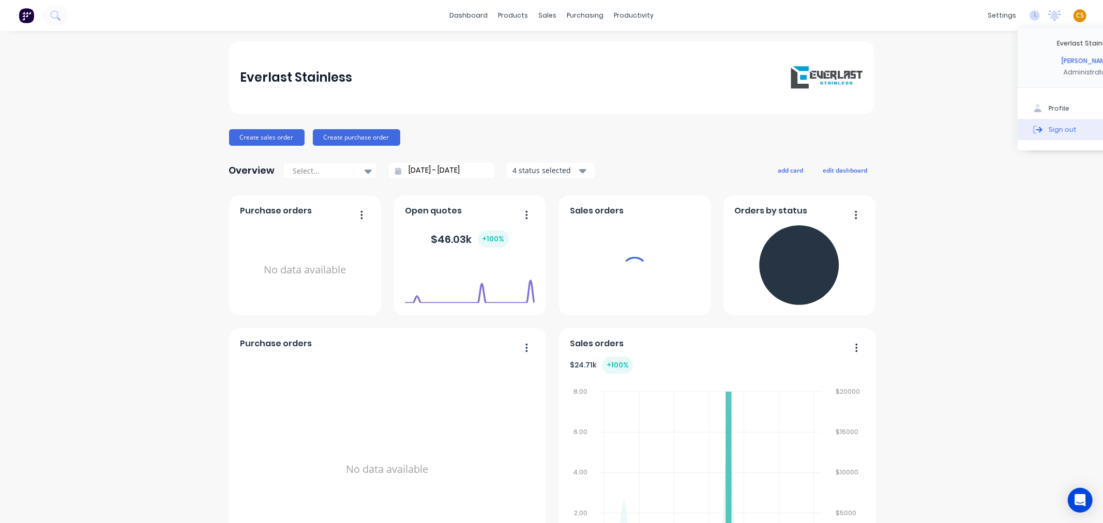
click at [1049, 128] on div "Sign out" at bounding box center [1063, 129] width 28 height 9
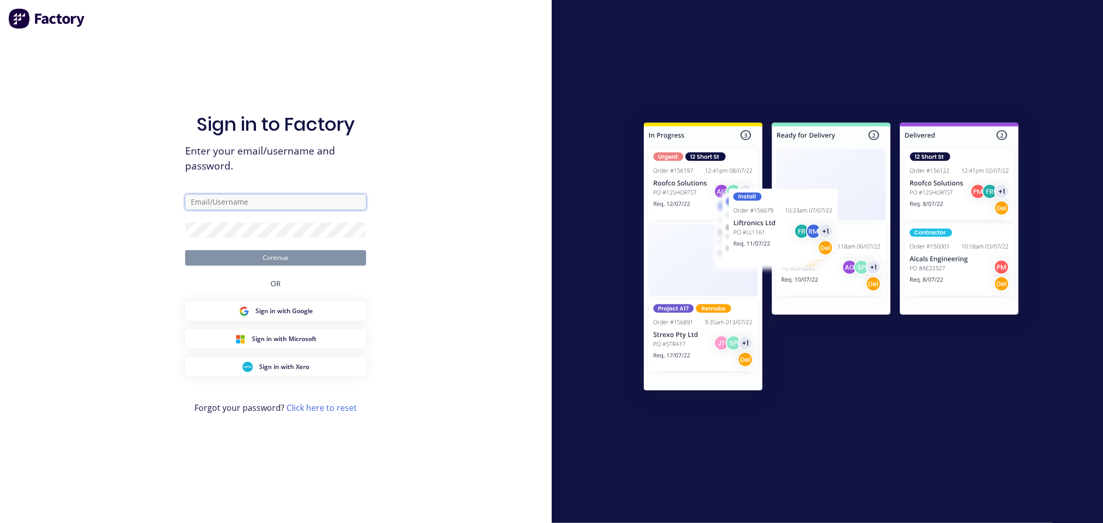
click at [235, 204] on input "text" at bounding box center [275, 202] width 181 height 16
type input "[PERSON_NAME][EMAIL_ADDRESS][DOMAIN_NAME]"
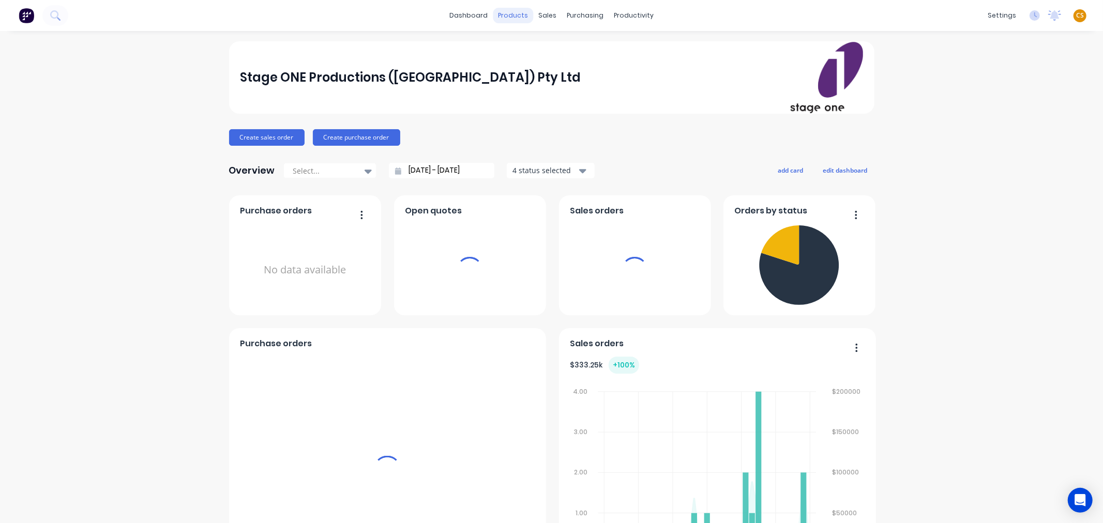
click at [512, 13] on div "products" at bounding box center [513, 16] width 40 height 16
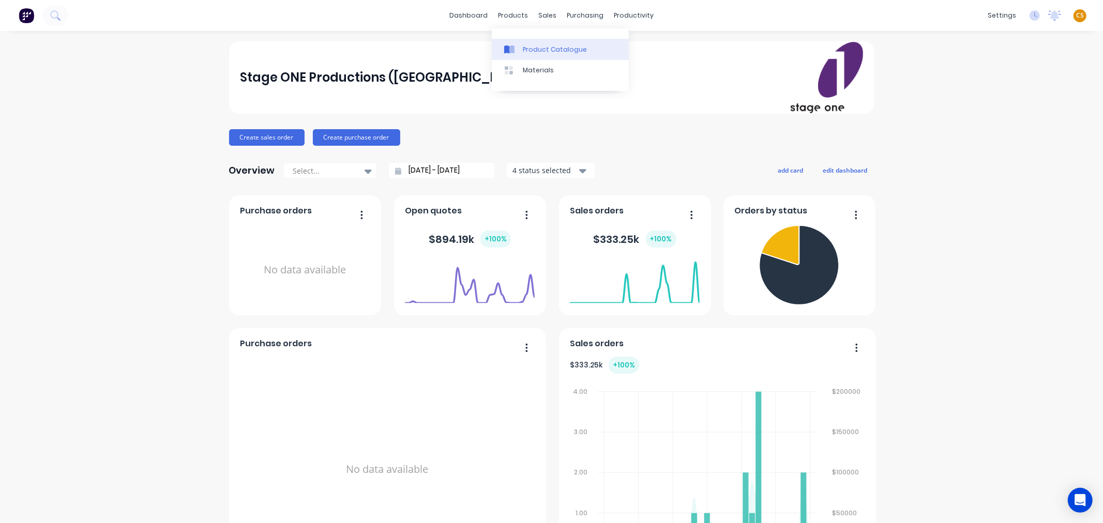
click at [542, 48] on div "Product Catalogue" at bounding box center [555, 49] width 64 height 9
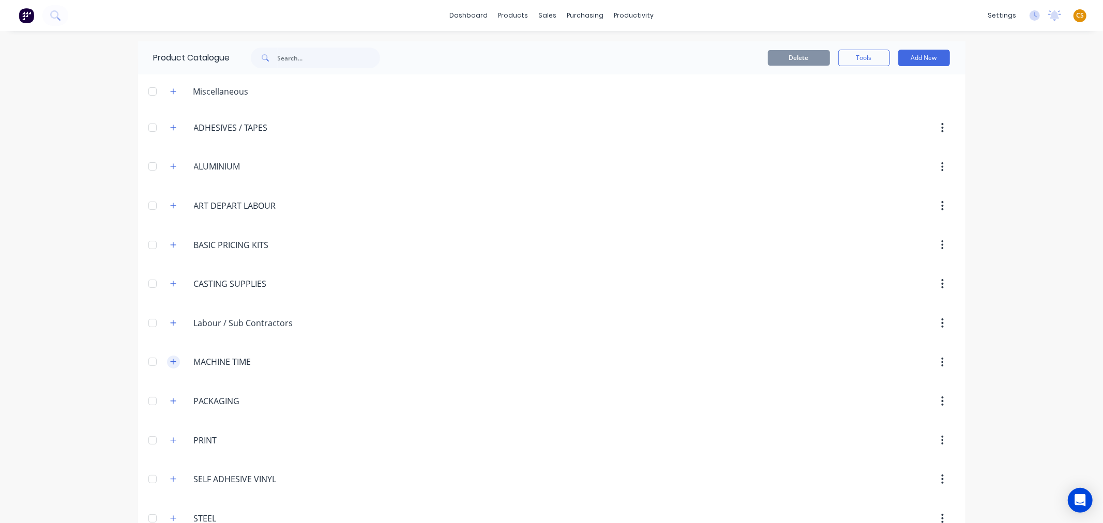
click at [170, 361] on icon "button" at bounding box center [173, 361] width 6 height 7
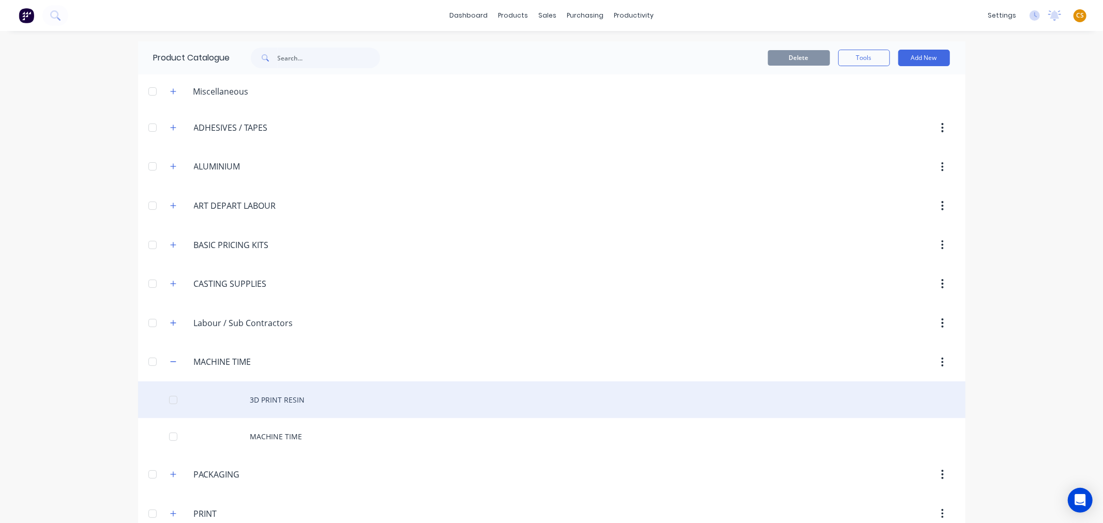
click at [266, 399] on div "3D PRINT RESIN" at bounding box center [551, 400] width 827 height 37
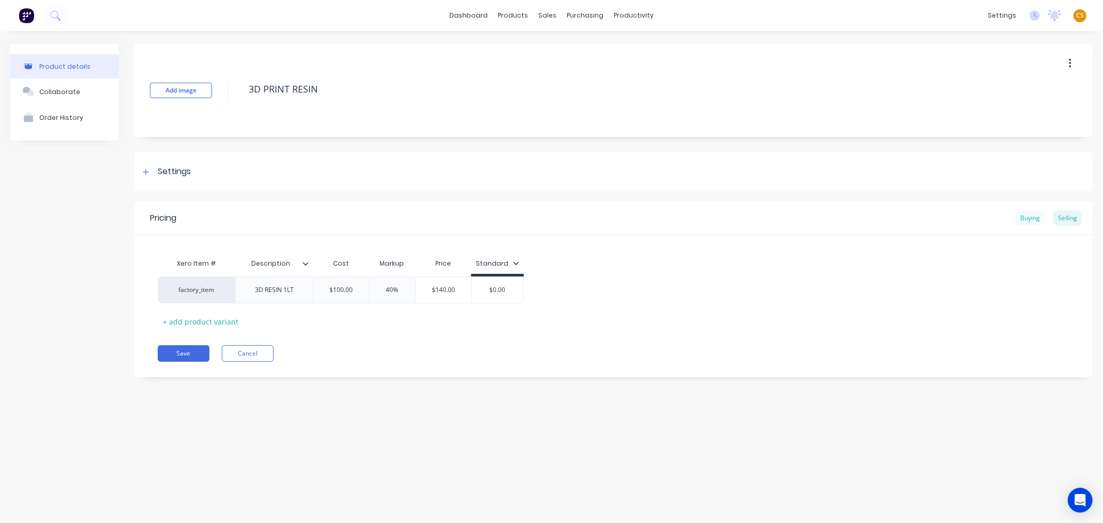
click at [1024, 218] on div "Buying" at bounding box center [1030, 218] width 30 height 16
click at [252, 352] on button "Cancel" at bounding box center [248, 350] width 52 height 17
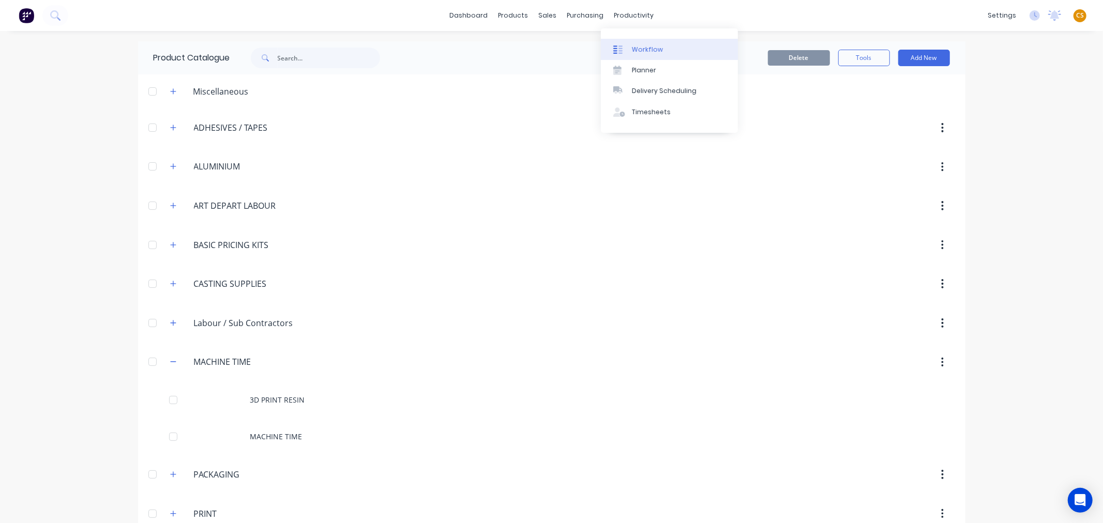
drag, startPoint x: 650, startPoint y: 47, endPoint x: 645, endPoint y: 54, distance: 8.9
click at [650, 47] on div "Workflow" at bounding box center [647, 49] width 31 height 9
